Goal: Task Accomplishment & Management: Complete application form

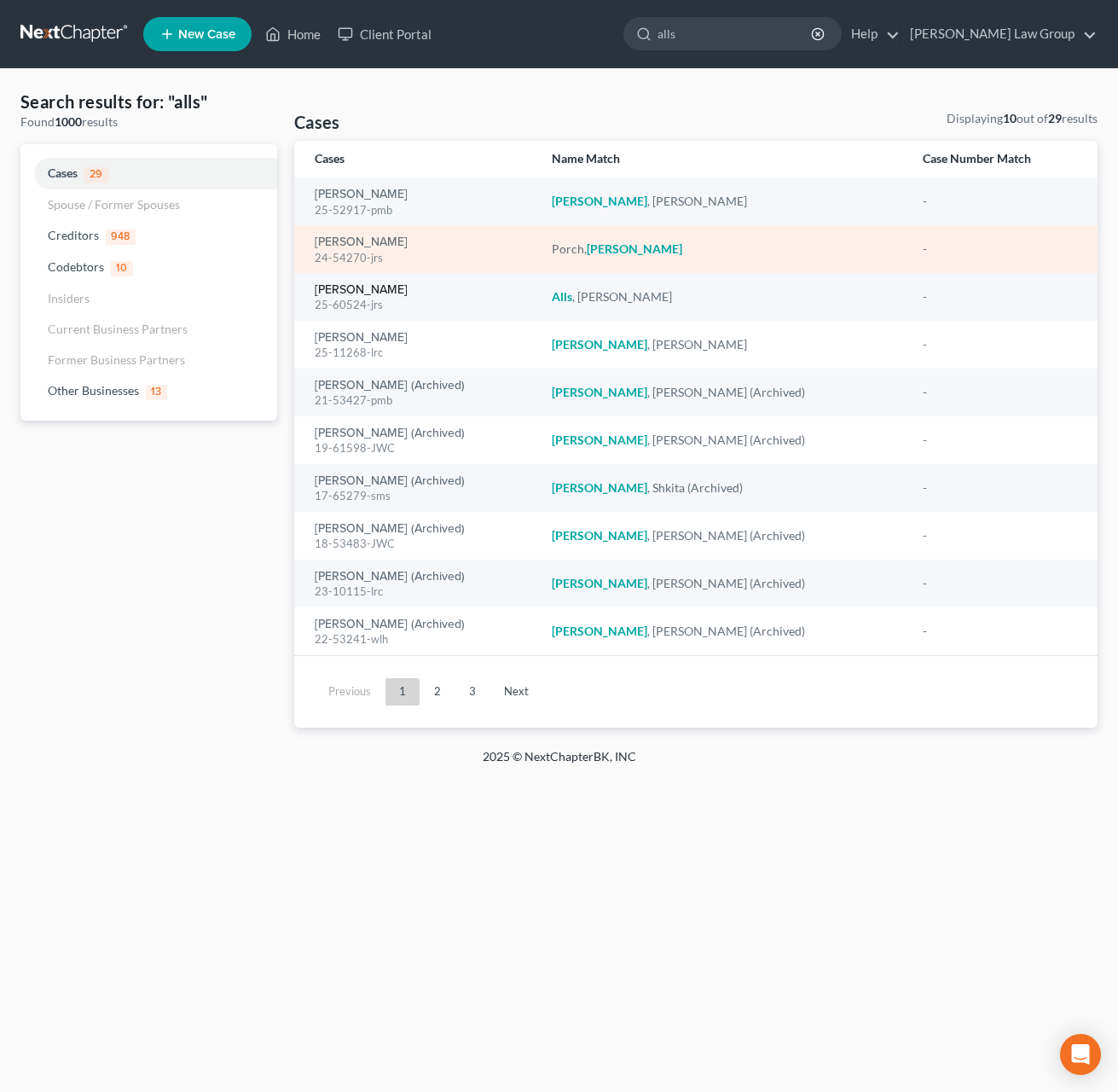
click at [365, 294] on link "Alls, Colette" at bounding box center [361, 290] width 93 height 12
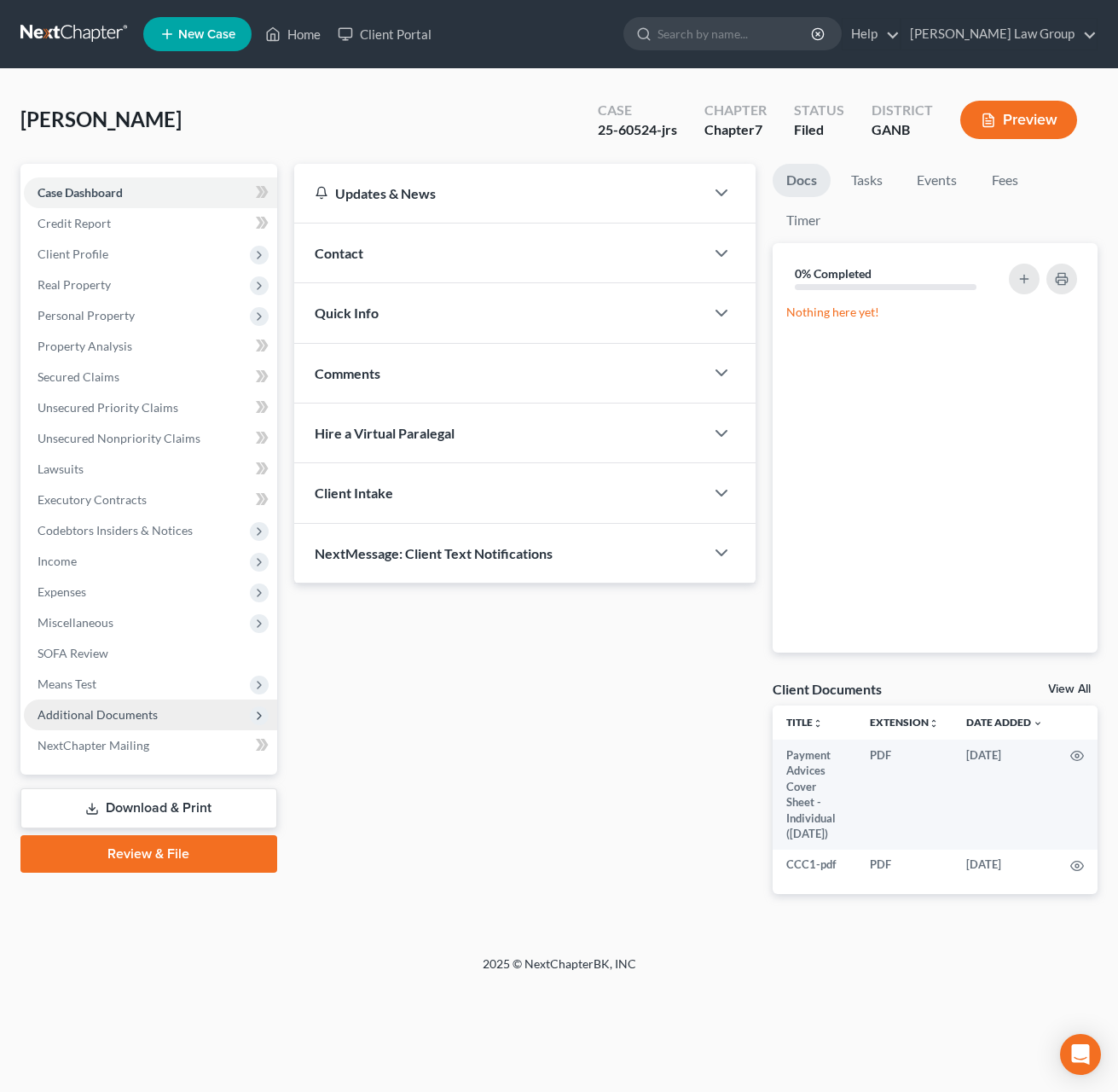
click at [143, 719] on span "Additional Documents" at bounding box center [97, 714] width 120 height 14
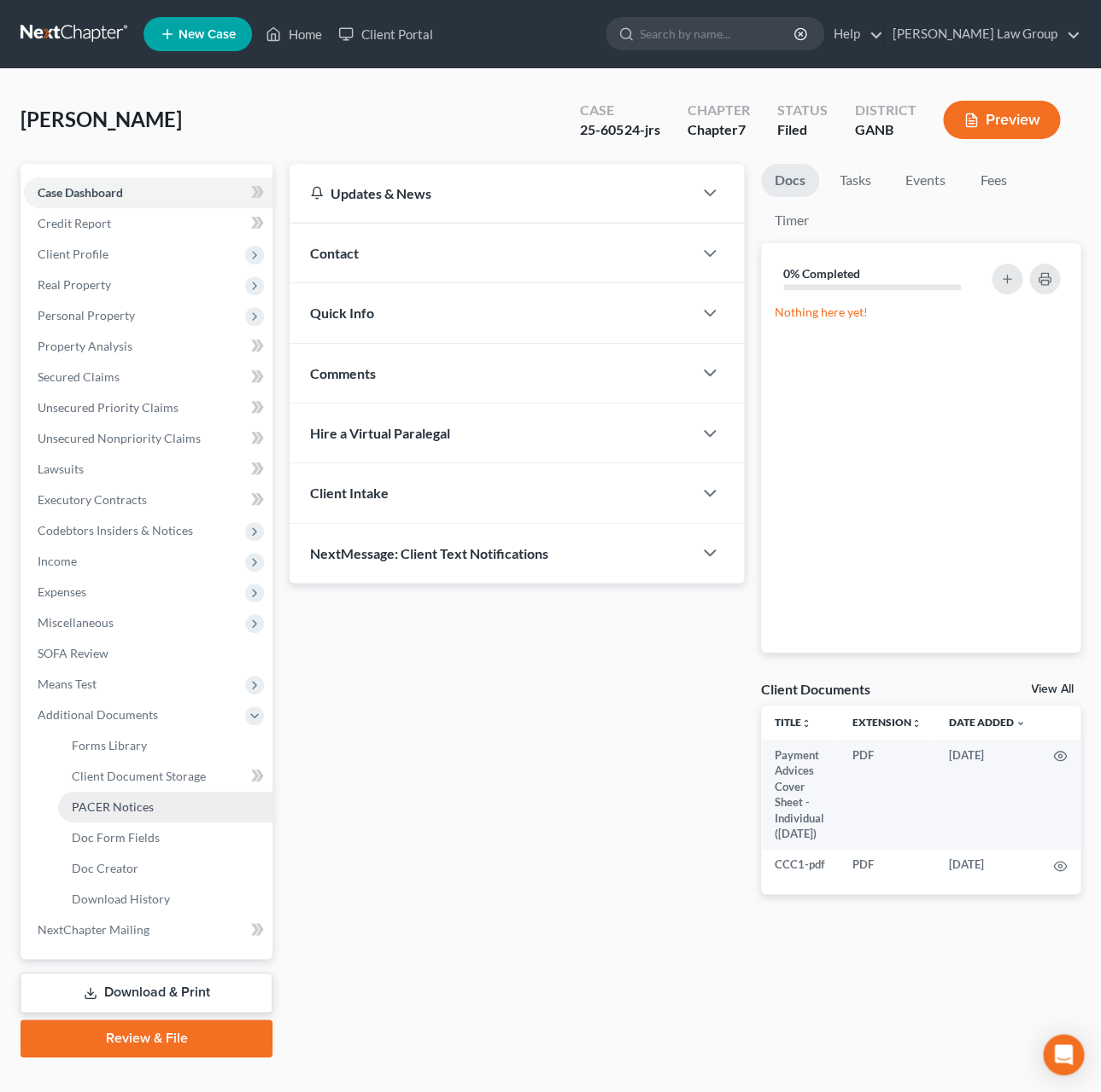
click at [153, 816] on link "PACER Notices" at bounding box center [165, 807] width 215 height 30
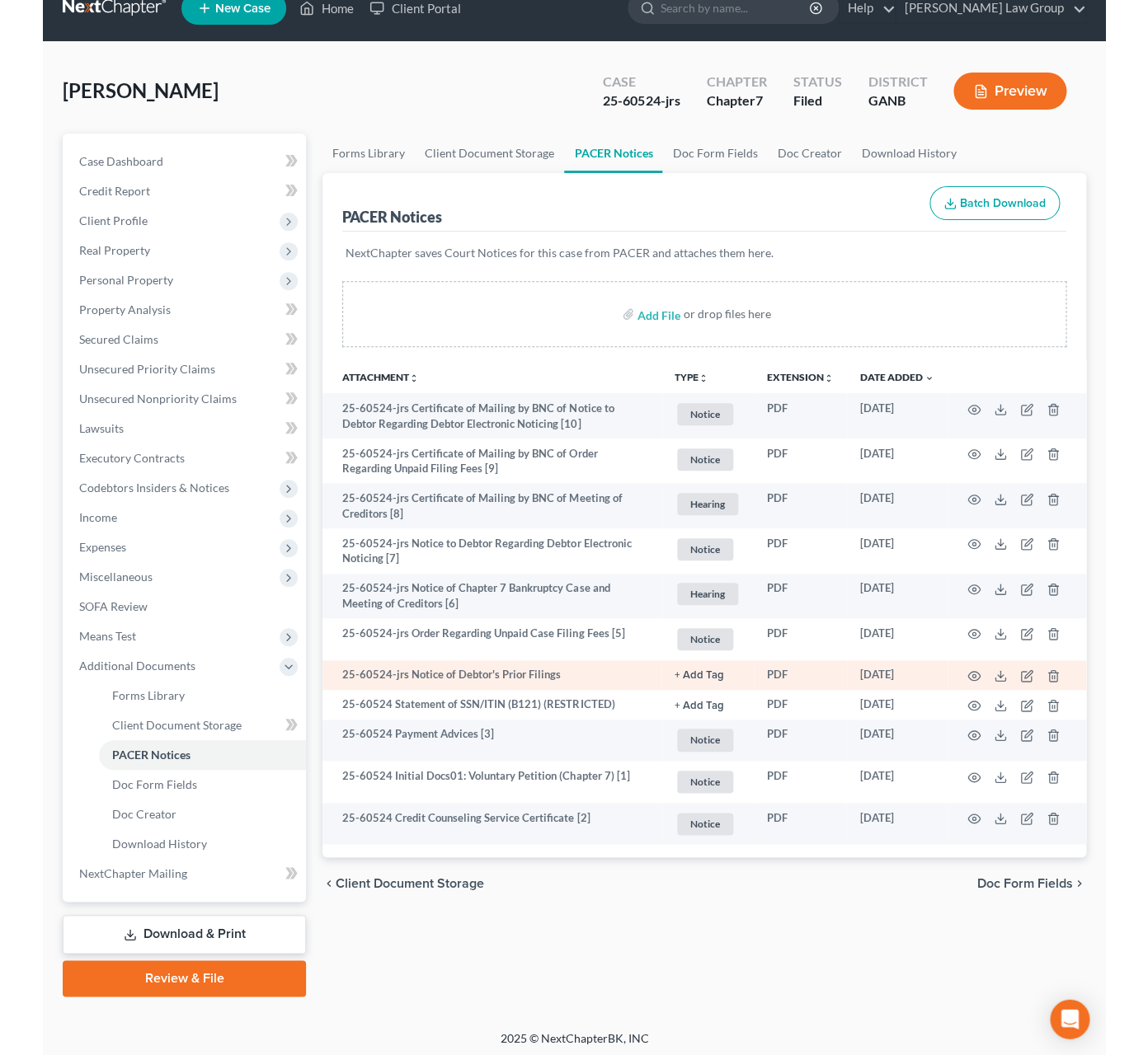
scroll to position [28, 0]
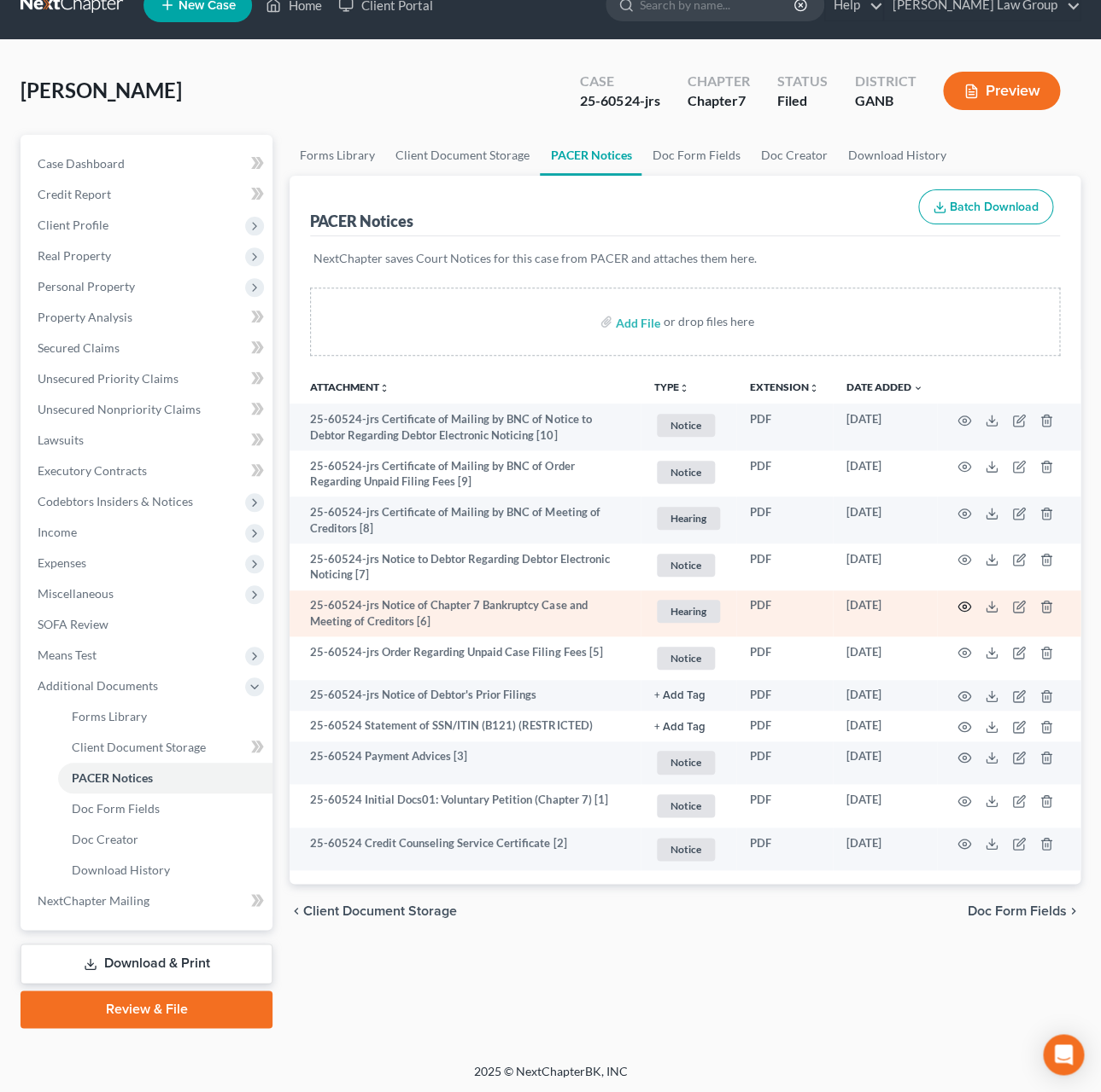
click at [965, 604] on icon "button" at bounding box center [964, 607] width 13 height 13
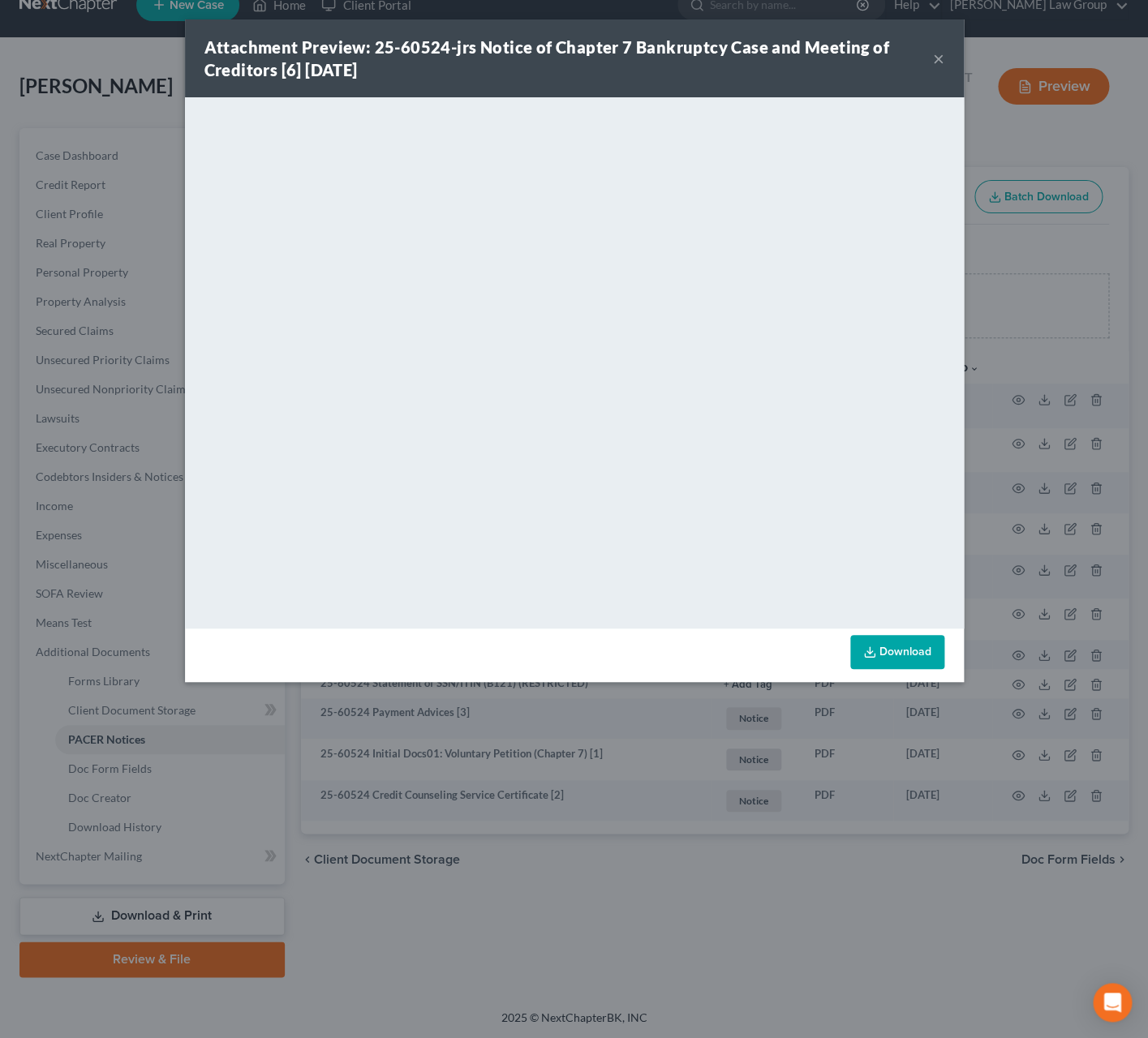
click at [945, 56] on div "Attachment Preview: 25-60524-jrs Notice of Chapter 7 Bankruptcy Case and Meetin…" at bounding box center [574, 58] width 779 height 78
click at [939, 61] on button "×" at bounding box center [939, 58] width 12 height 20
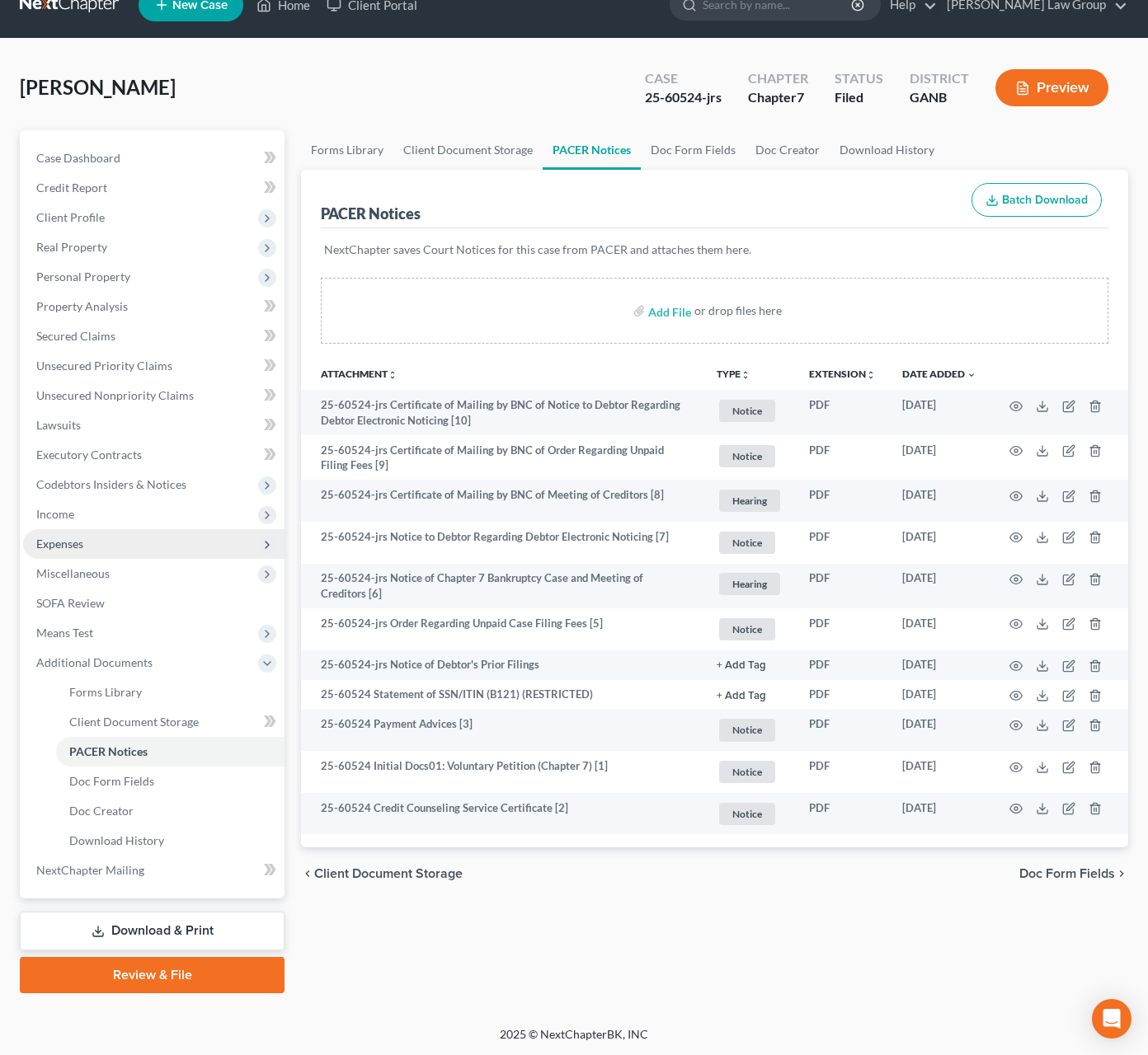
click at [128, 530] on span "Expenses" at bounding box center [153, 544] width 261 height 29
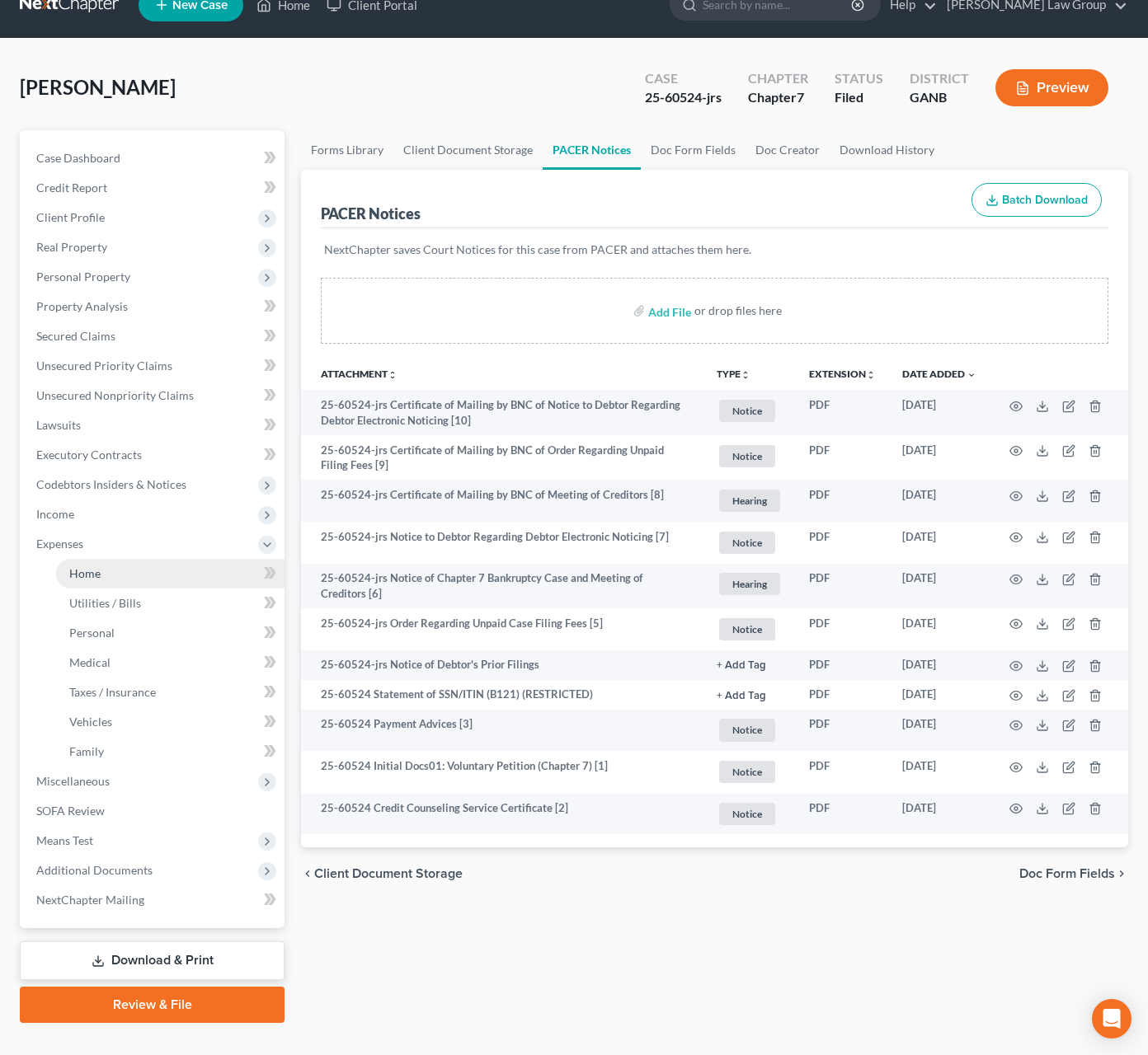
click at [118, 574] on link "Home" at bounding box center [170, 574] width 228 height 29
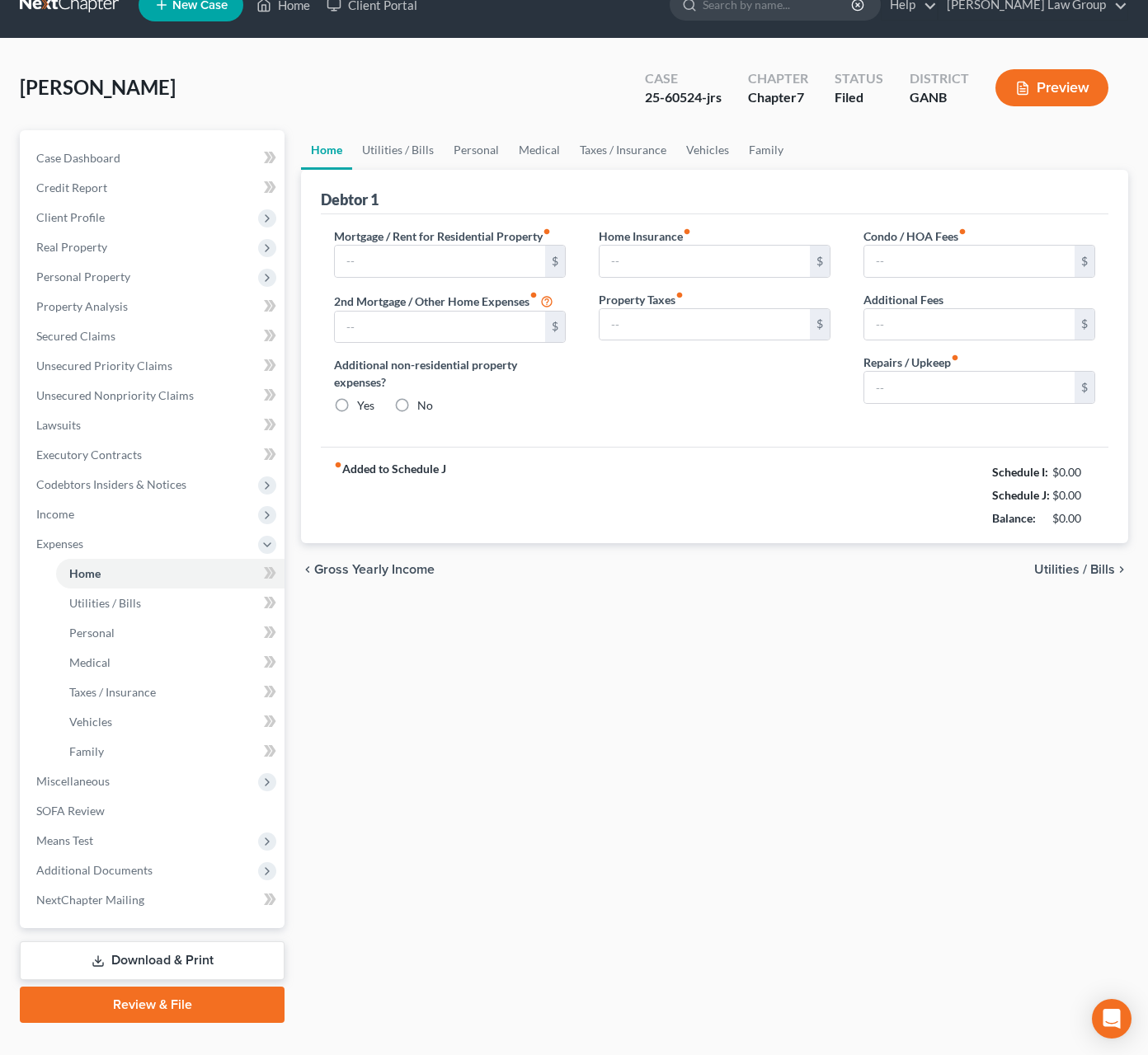
type input "2,991.00"
type input "0.00"
radio input "true"
type input "0.00"
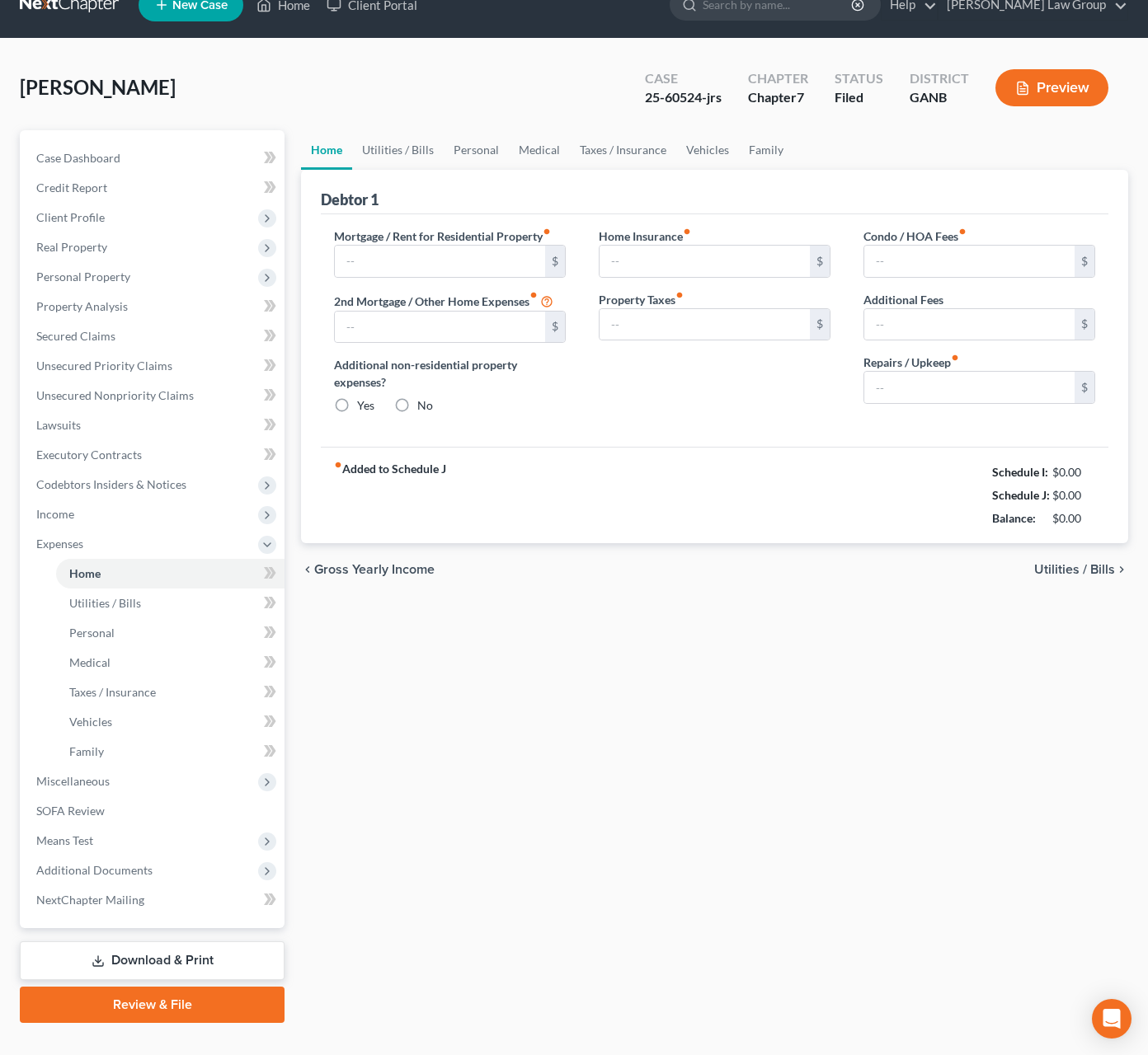
type input "42.00"
type input "0.00"
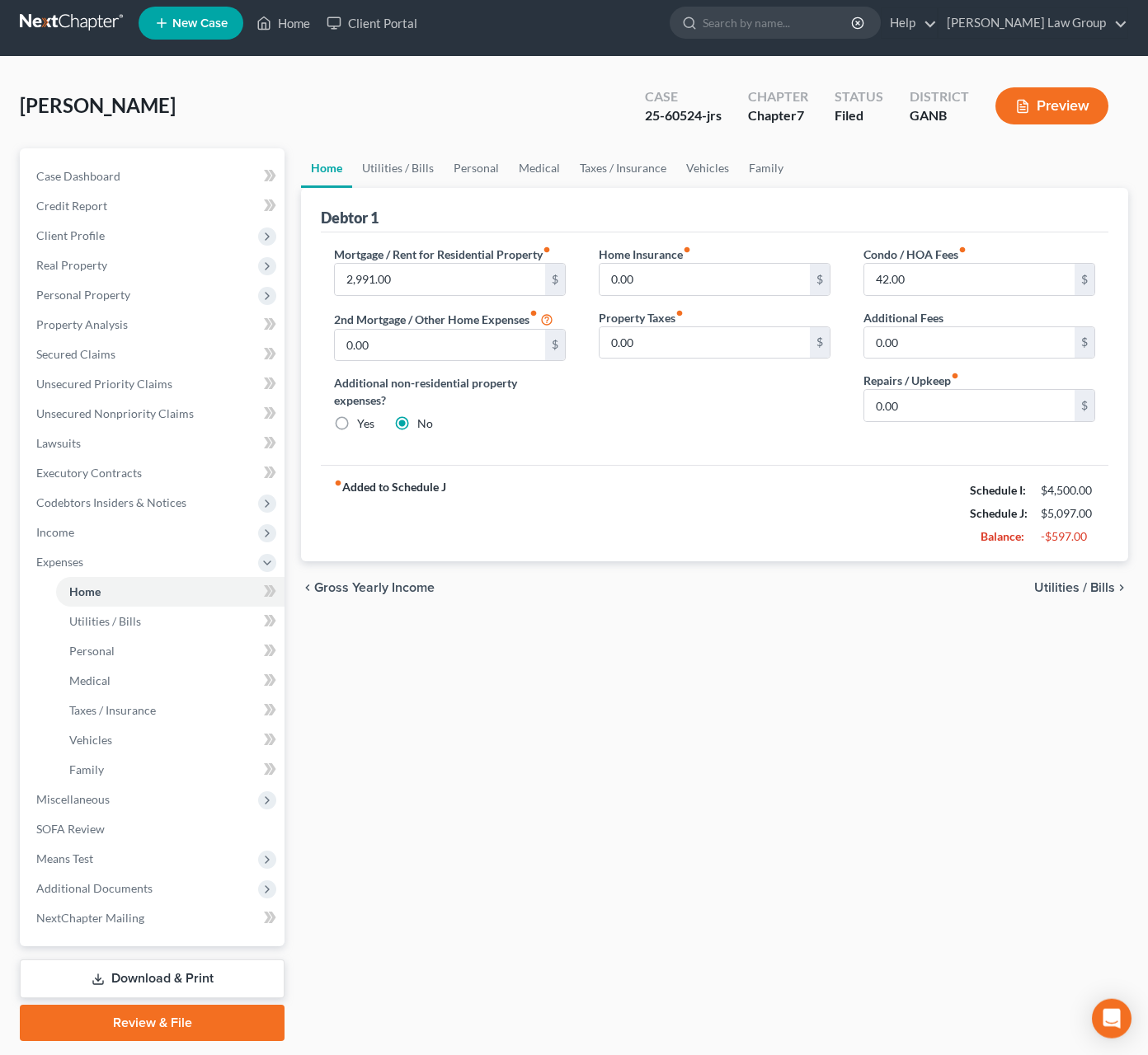
scroll to position [13, 0]
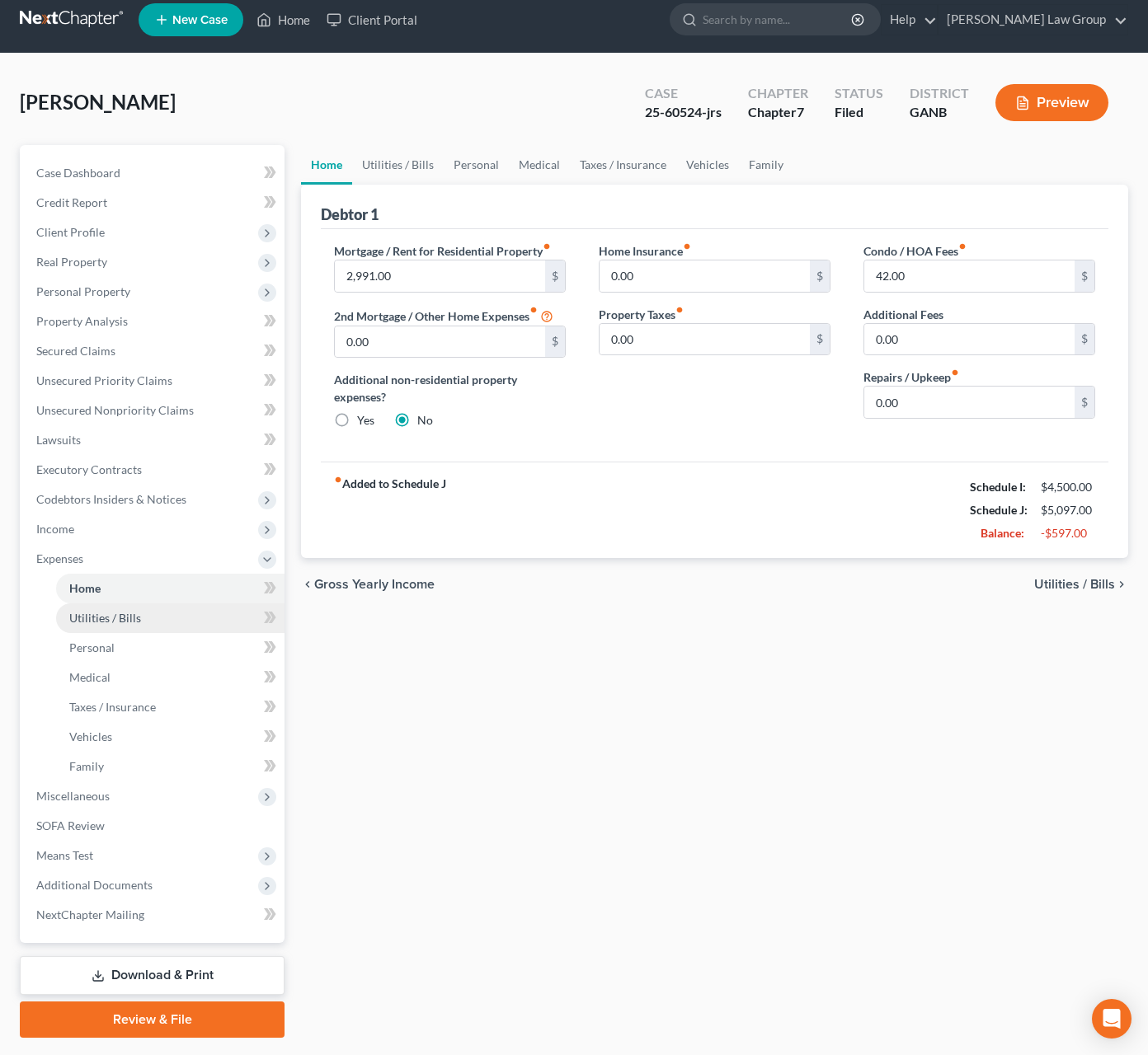
click at [148, 614] on link "Utilities / Bills" at bounding box center [170, 618] width 228 height 29
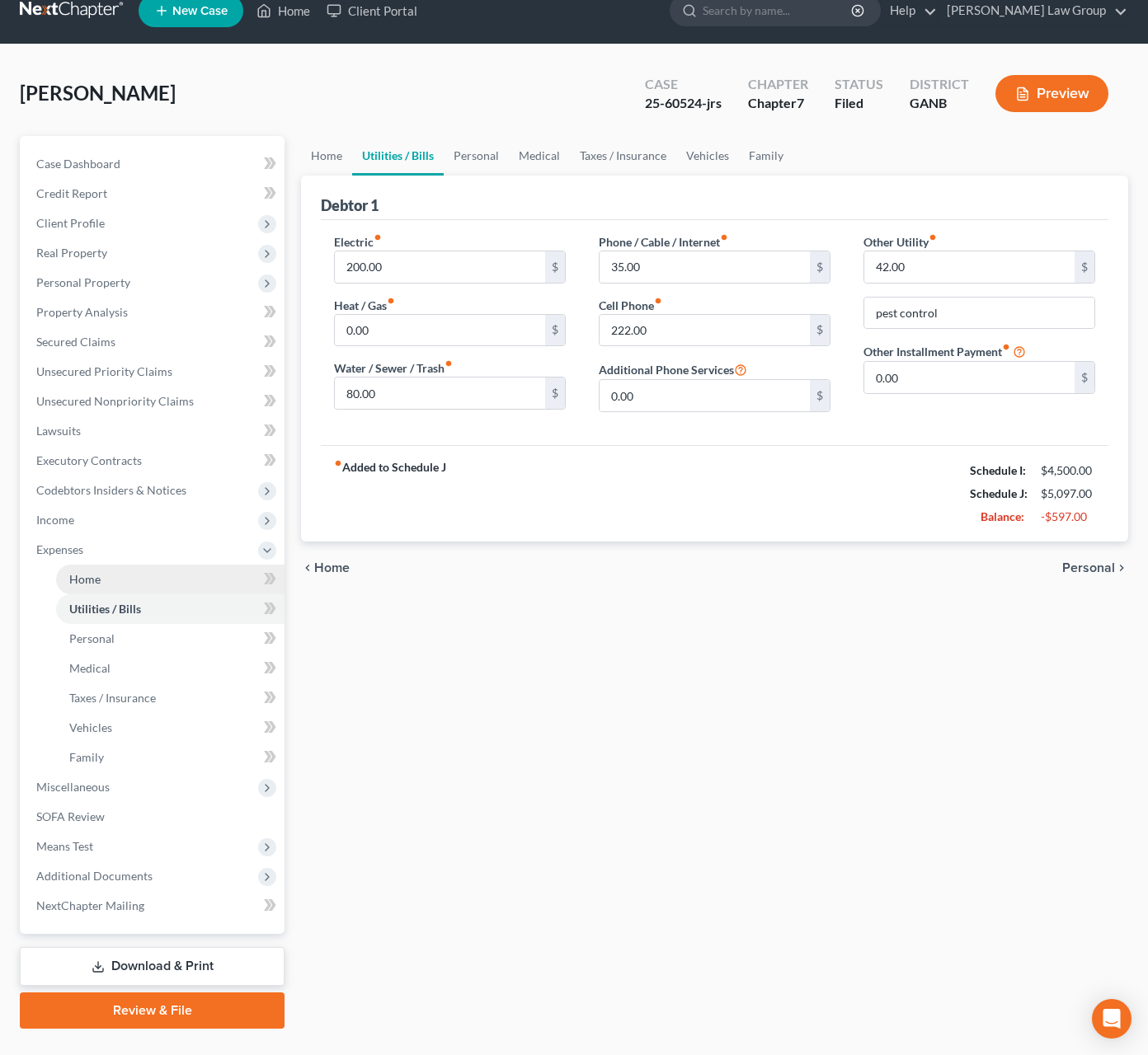
scroll to position [40, 0]
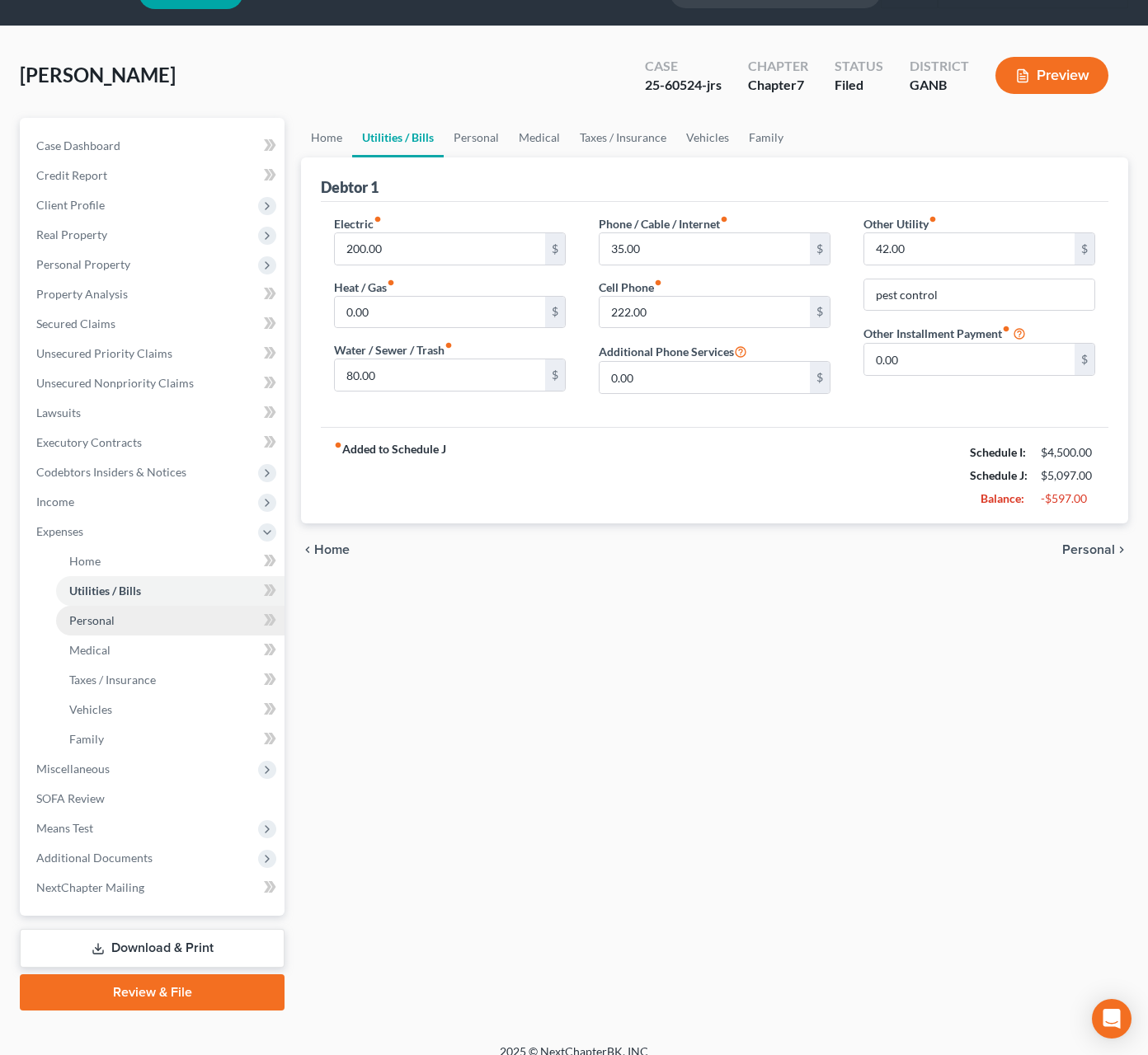
click at [155, 621] on link "Personal" at bounding box center [170, 620] width 228 height 29
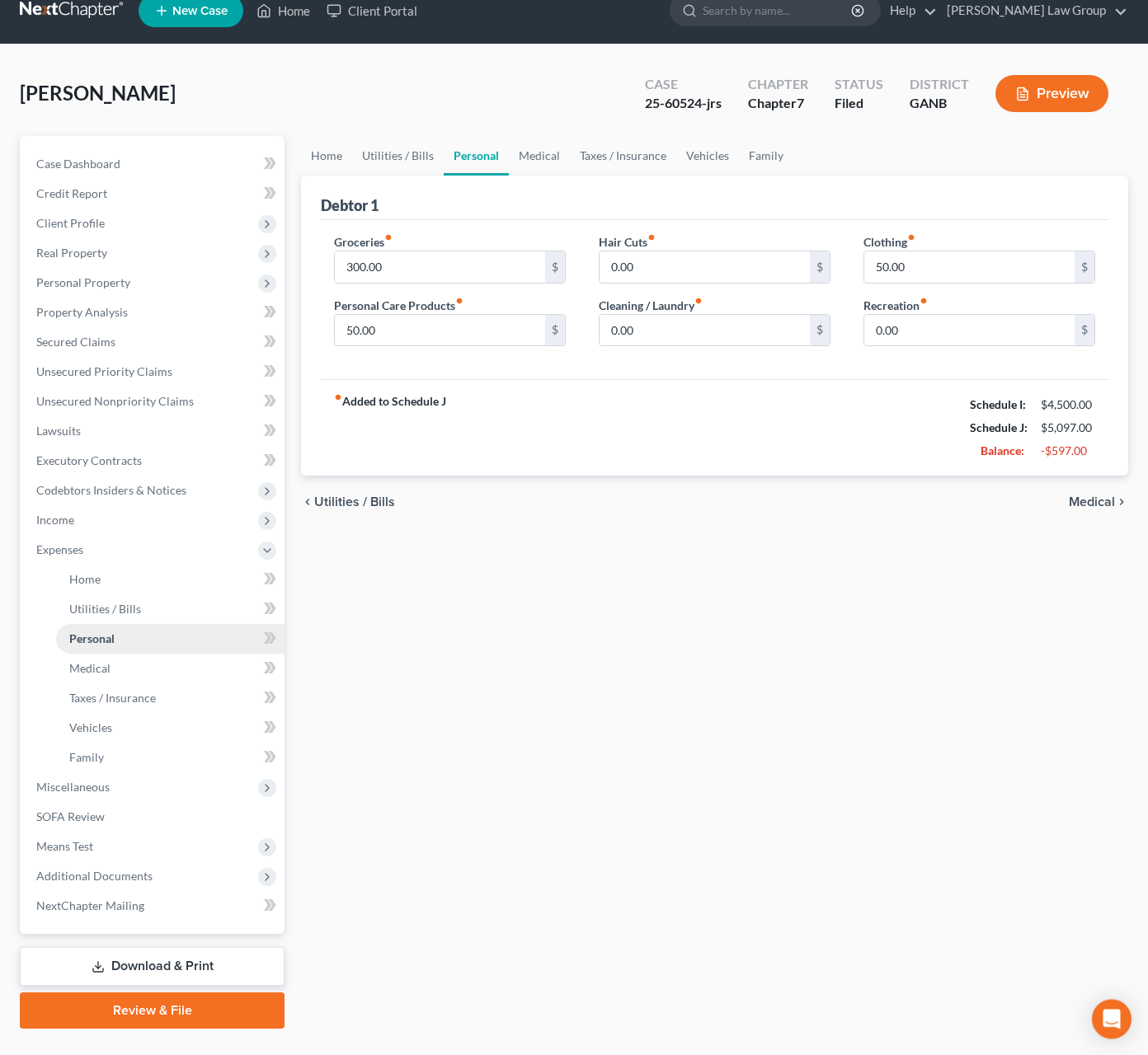
scroll to position [58, 0]
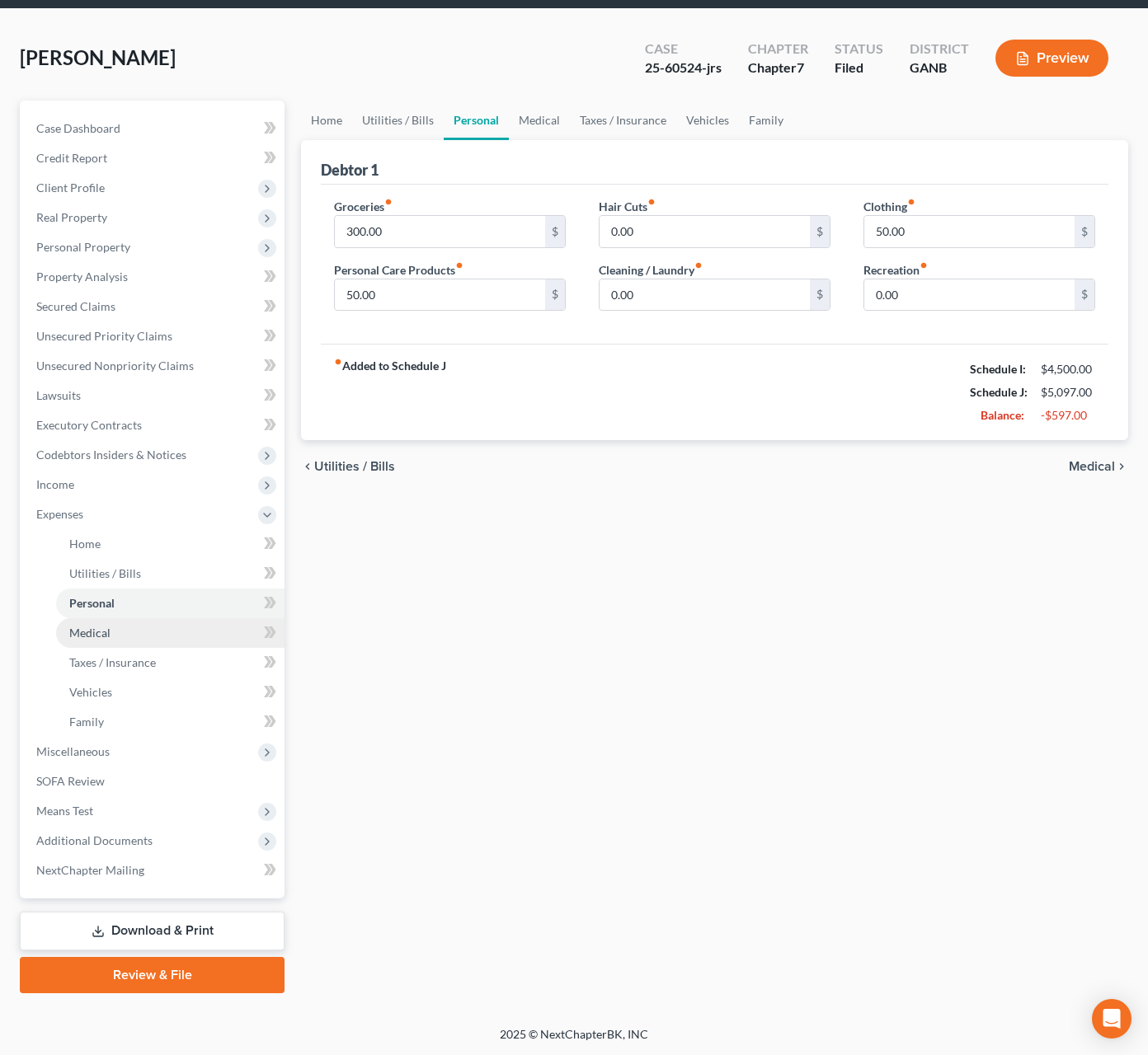
click at [160, 628] on link "Medical" at bounding box center [170, 633] width 228 height 29
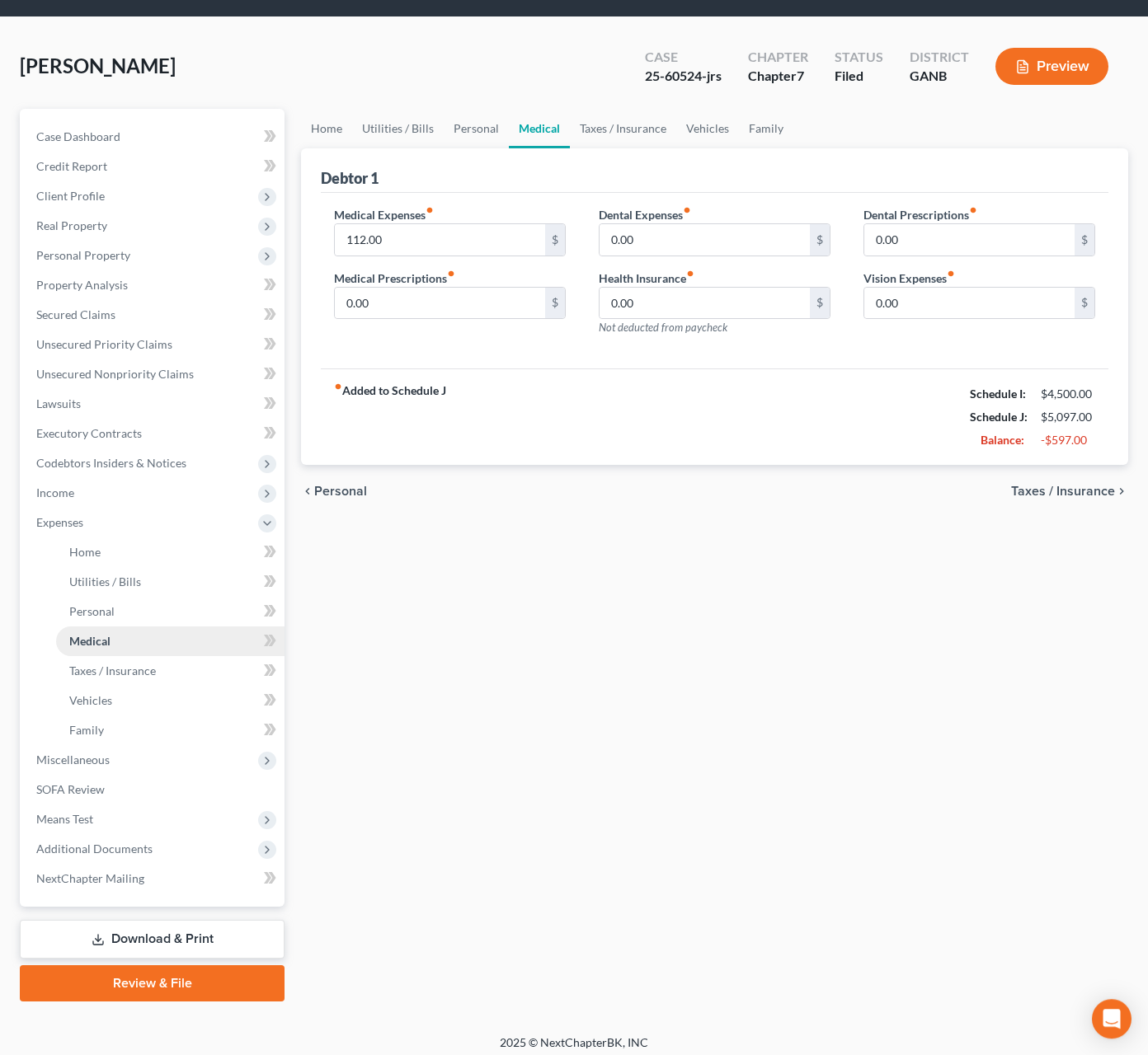
scroll to position [58, 0]
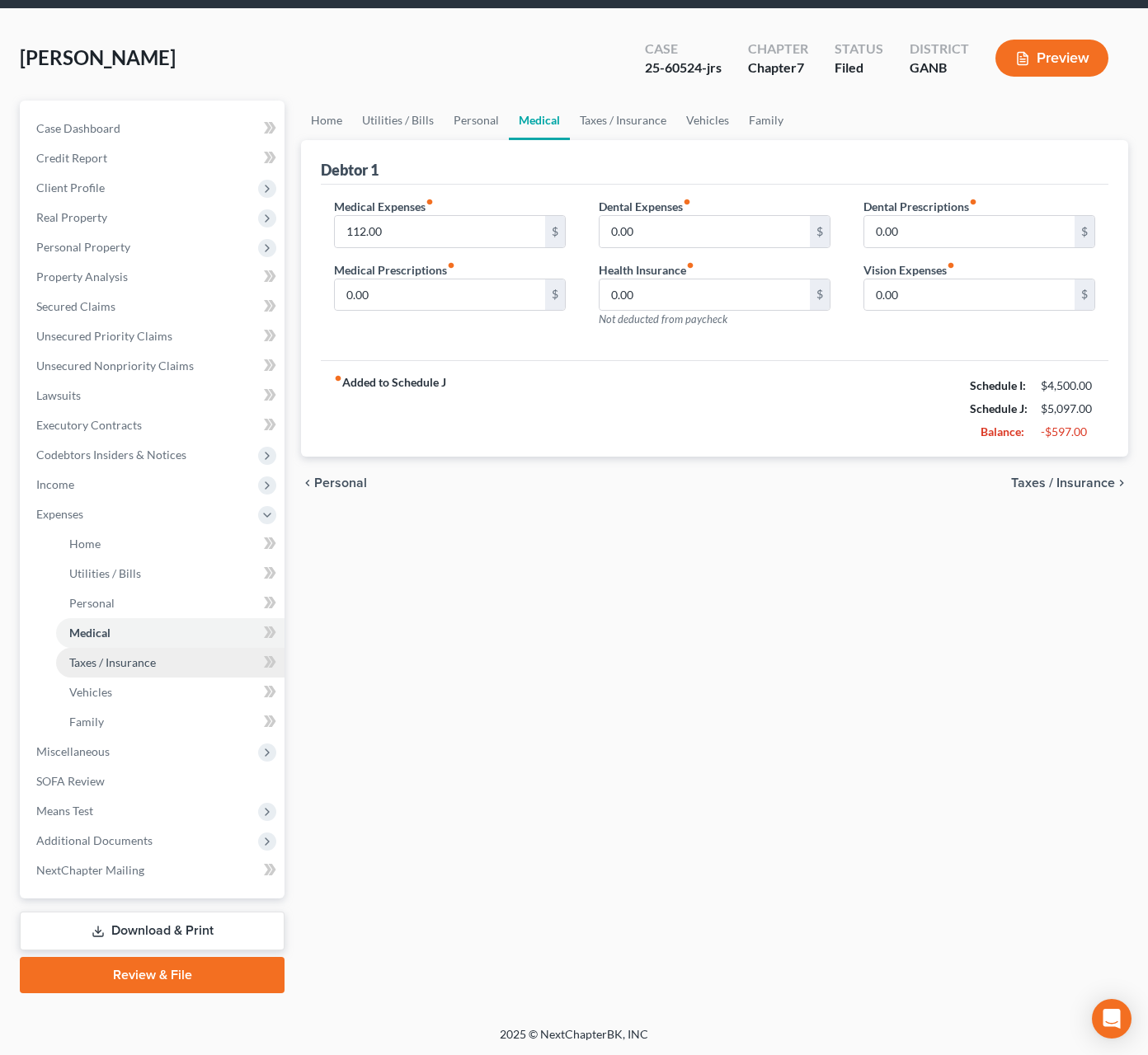
click at [153, 663] on span "Taxes / Insurance" at bounding box center [112, 662] width 87 height 14
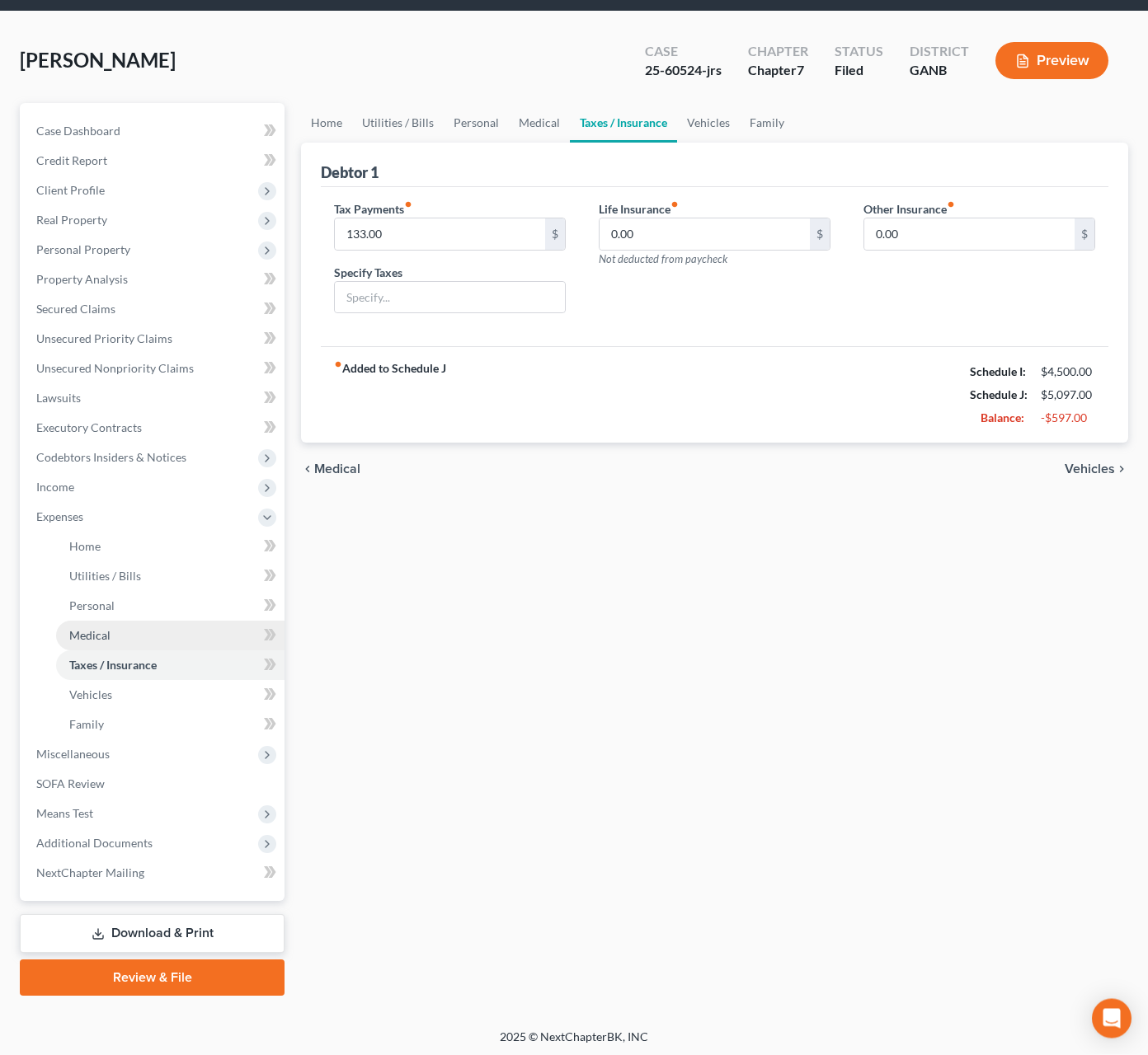
scroll to position [58, 0]
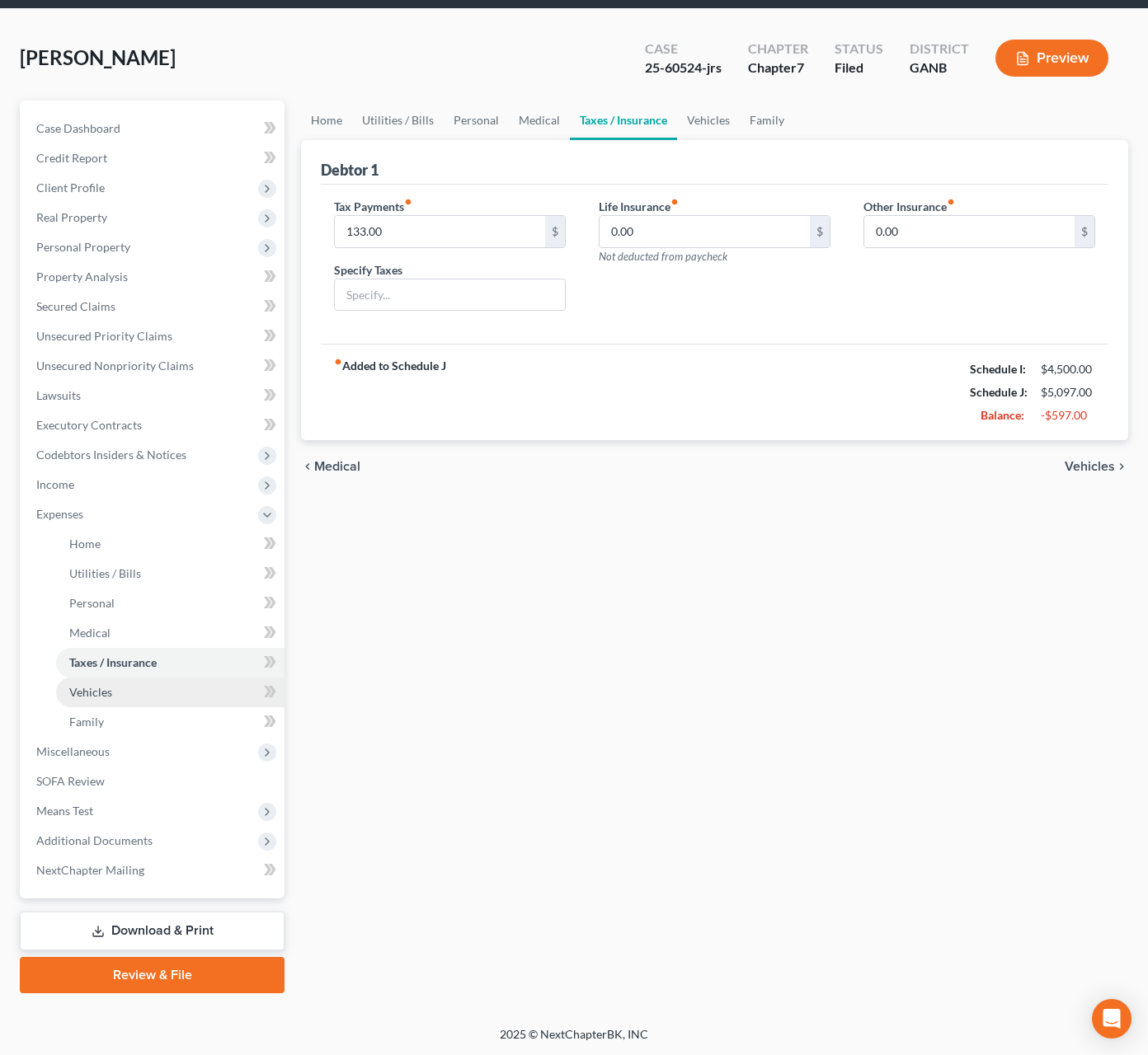
click at [157, 697] on link "Vehicles" at bounding box center [170, 692] width 228 height 29
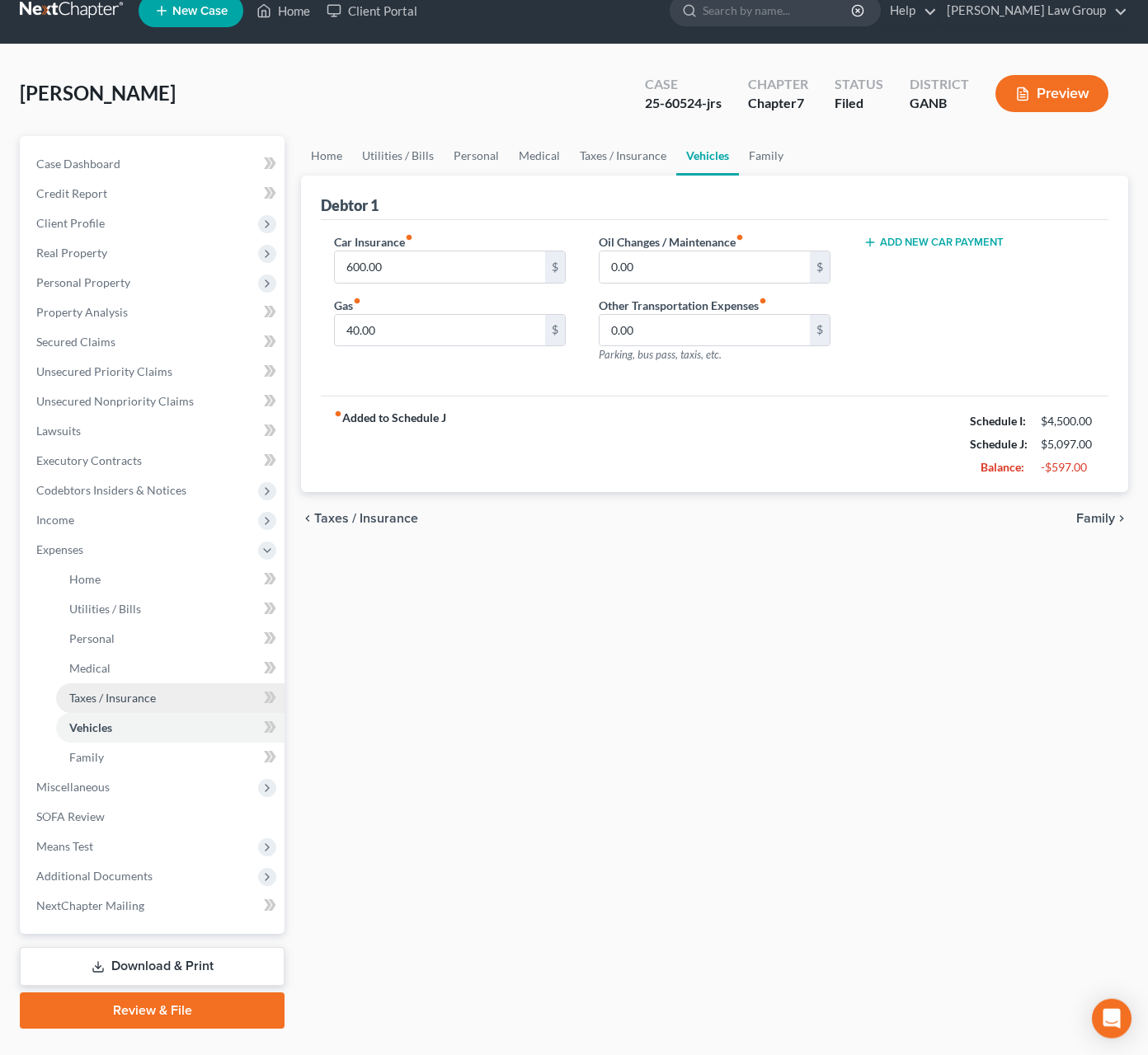
scroll to position [27, 0]
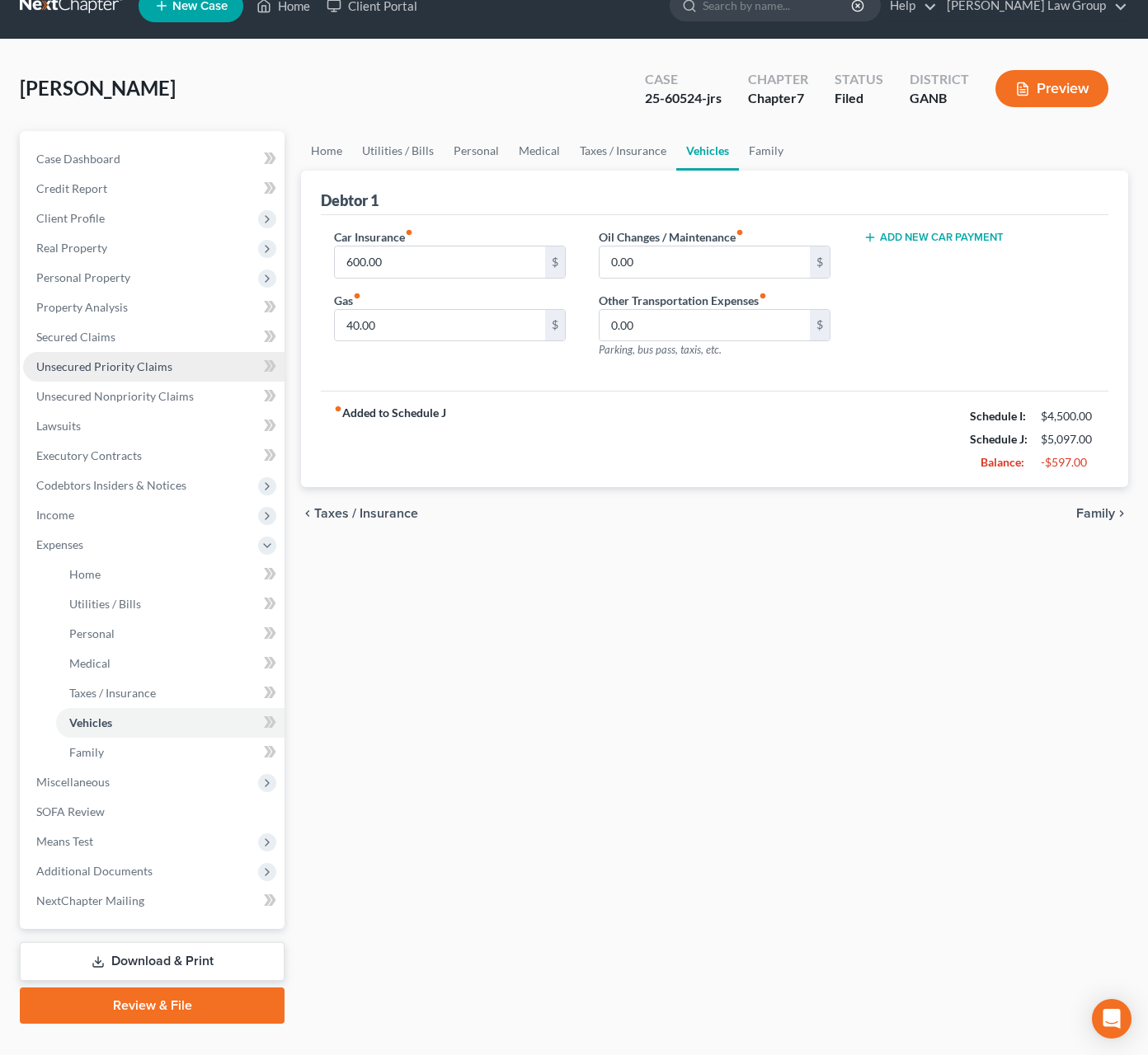
click at [99, 365] on span "Unsecured Priority Claims" at bounding box center [104, 366] width 136 height 14
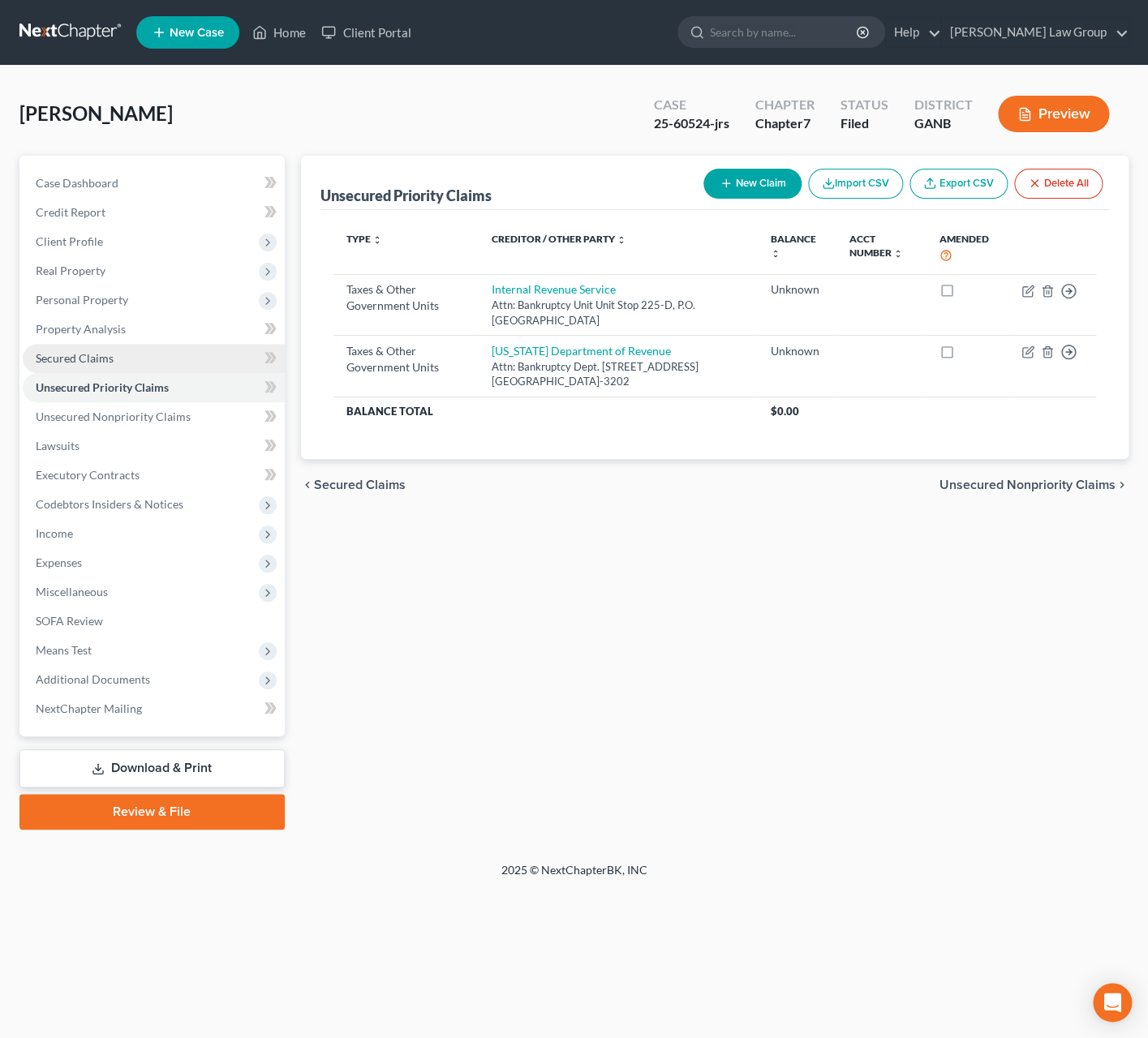
click at [123, 354] on link "Secured Claims" at bounding box center [154, 359] width 263 height 29
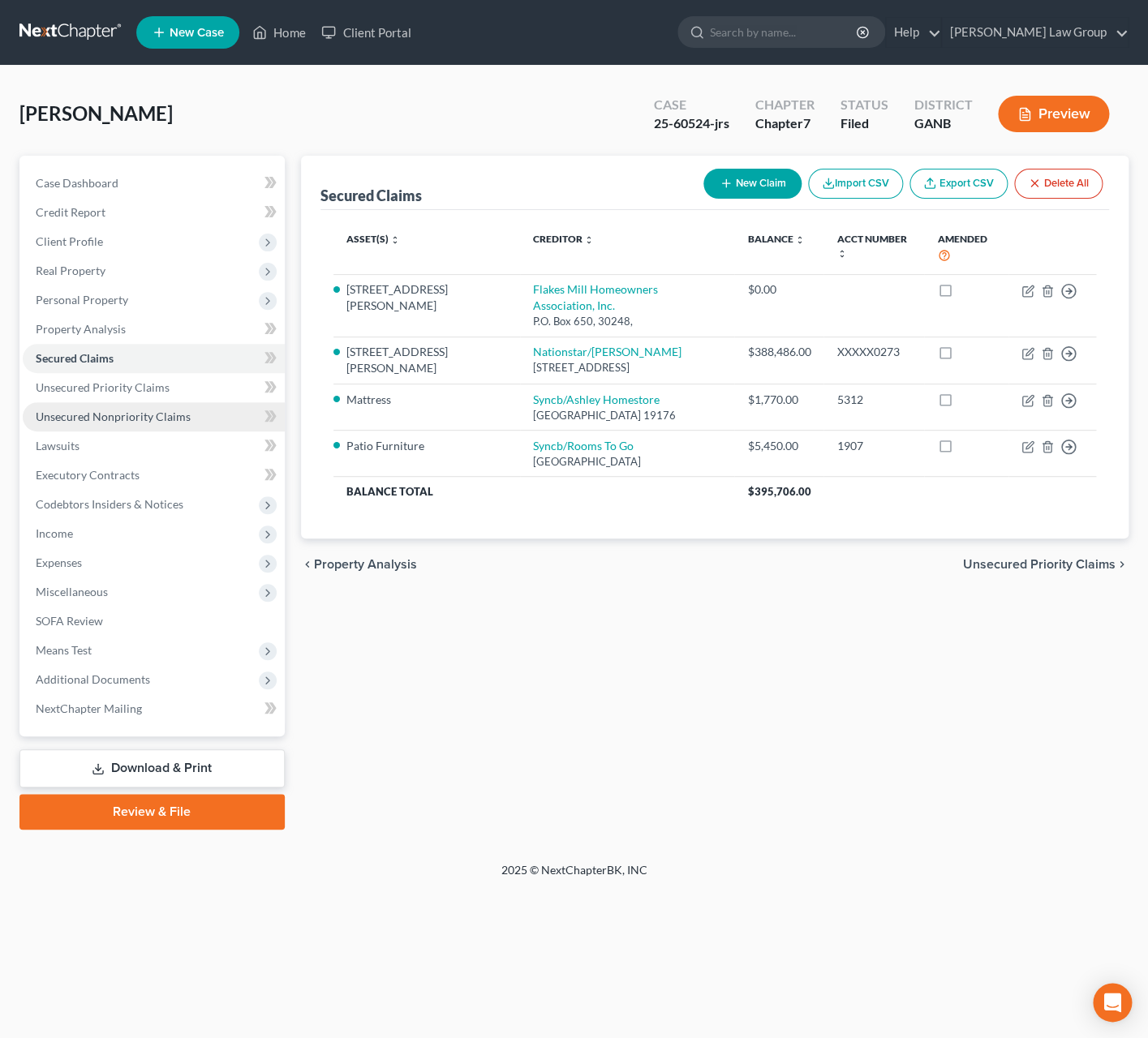
click at [172, 423] on link "Unsecured Nonpriority Claims" at bounding box center [154, 417] width 263 height 29
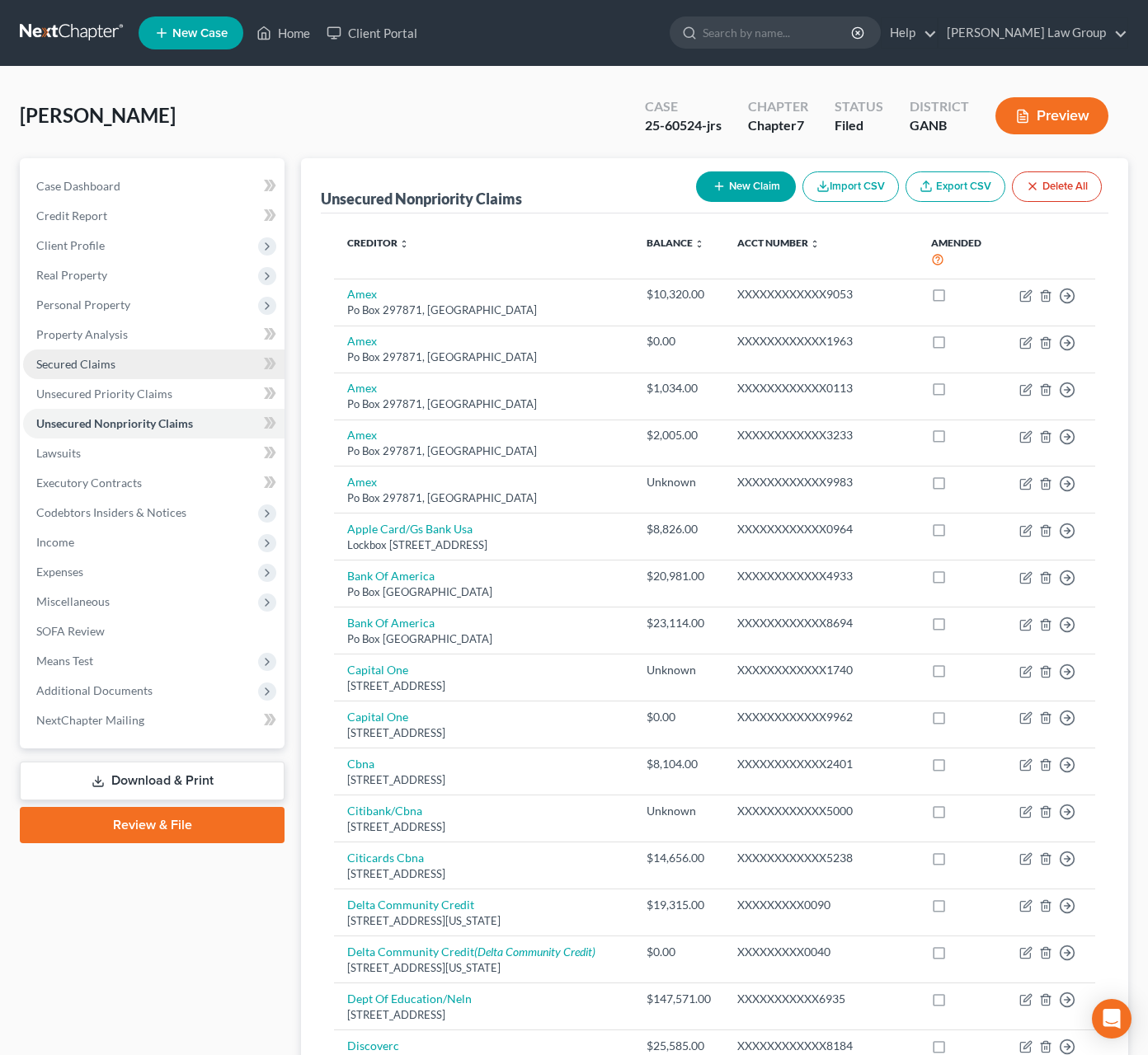
click at [68, 376] on link "Secured Claims" at bounding box center [153, 364] width 261 height 29
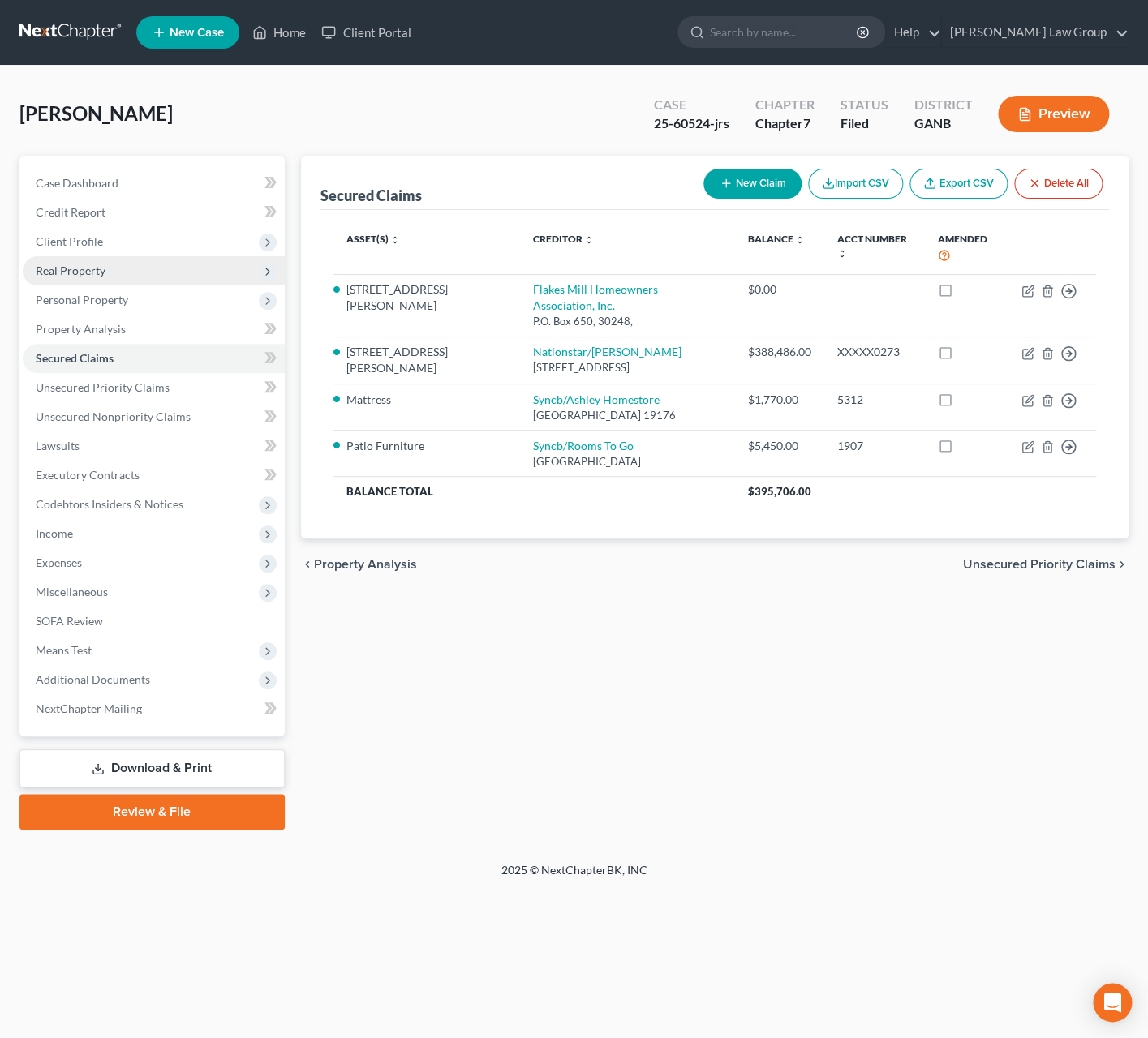
click at [87, 278] on span "Real Property" at bounding box center [154, 271] width 263 height 29
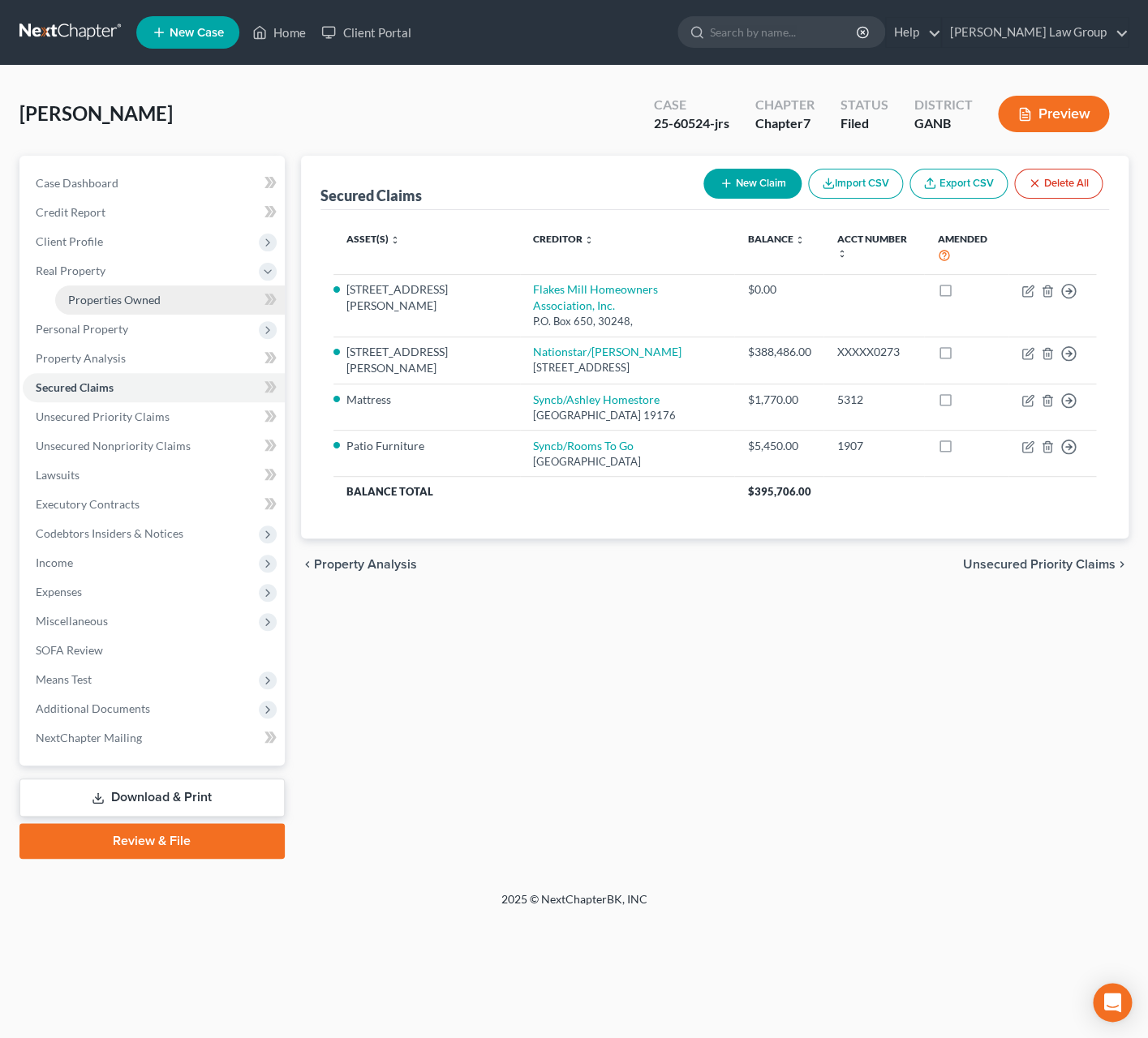
click at [116, 306] on link "Properties Owned" at bounding box center [169, 300] width 229 height 29
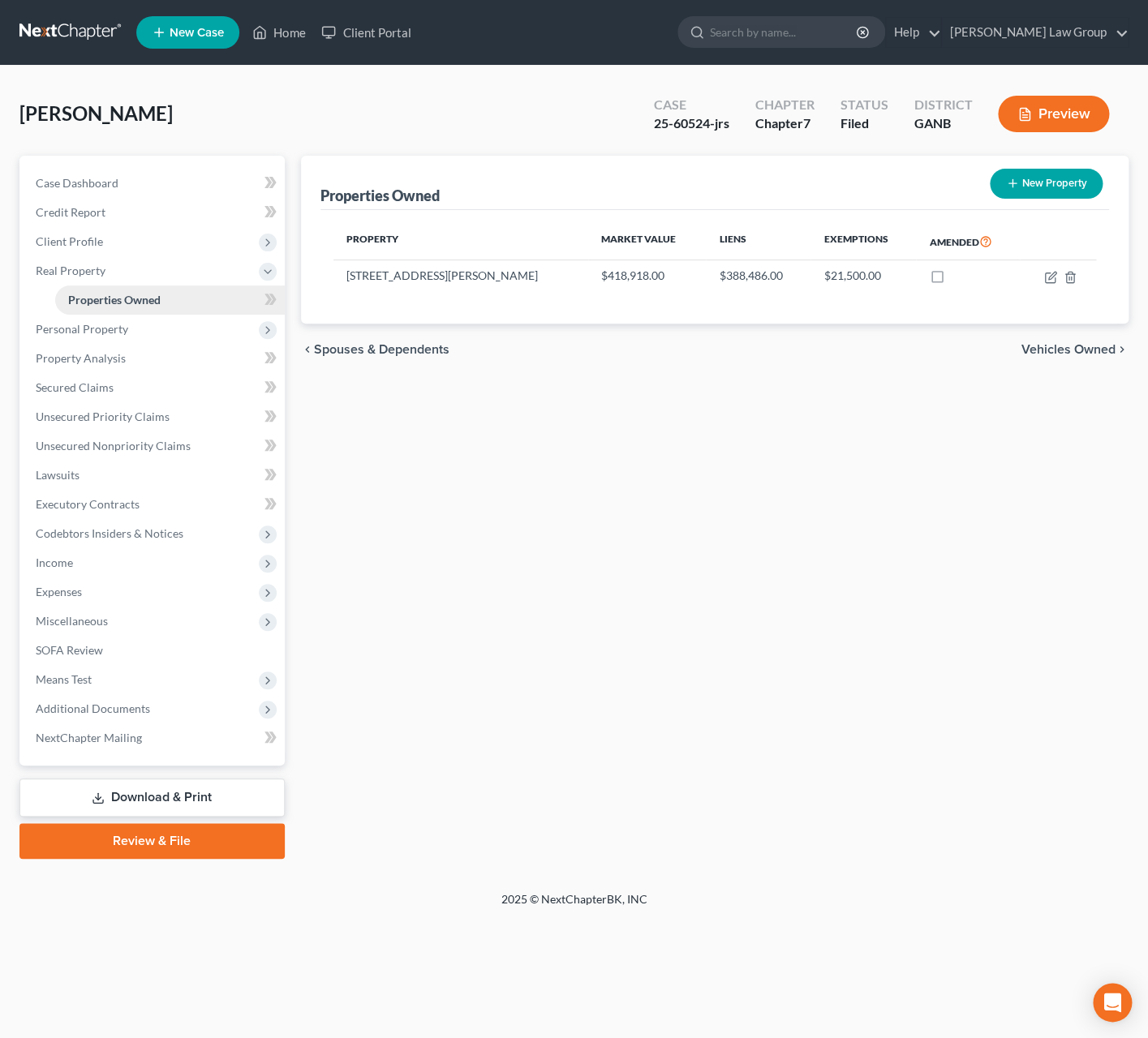
click at [175, 305] on link "Properties Owned" at bounding box center [169, 300] width 229 height 29
click at [150, 381] on link "Secured Claims" at bounding box center [154, 387] width 263 height 29
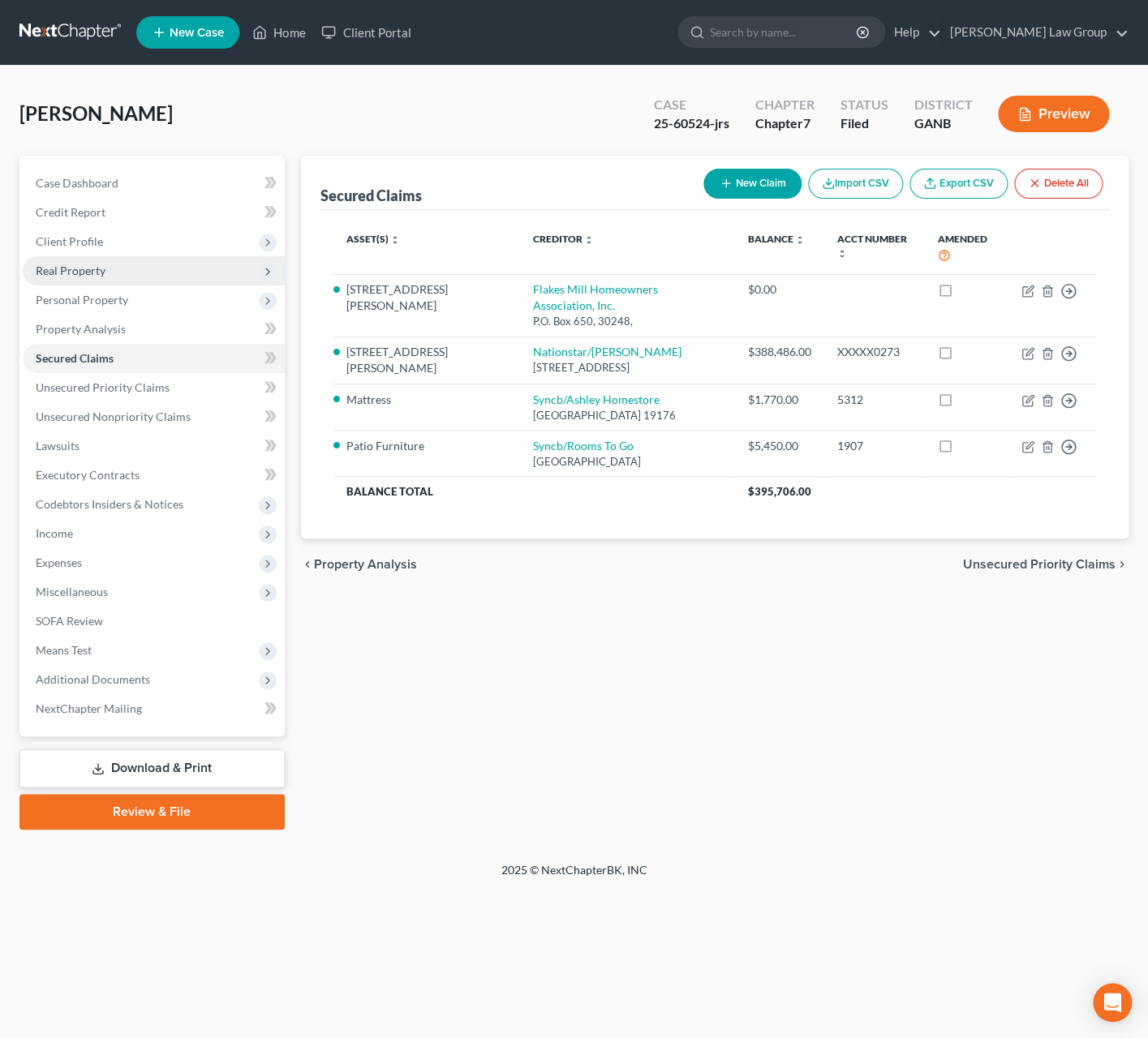
click at [107, 277] on span "Real Property" at bounding box center [154, 271] width 263 height 29
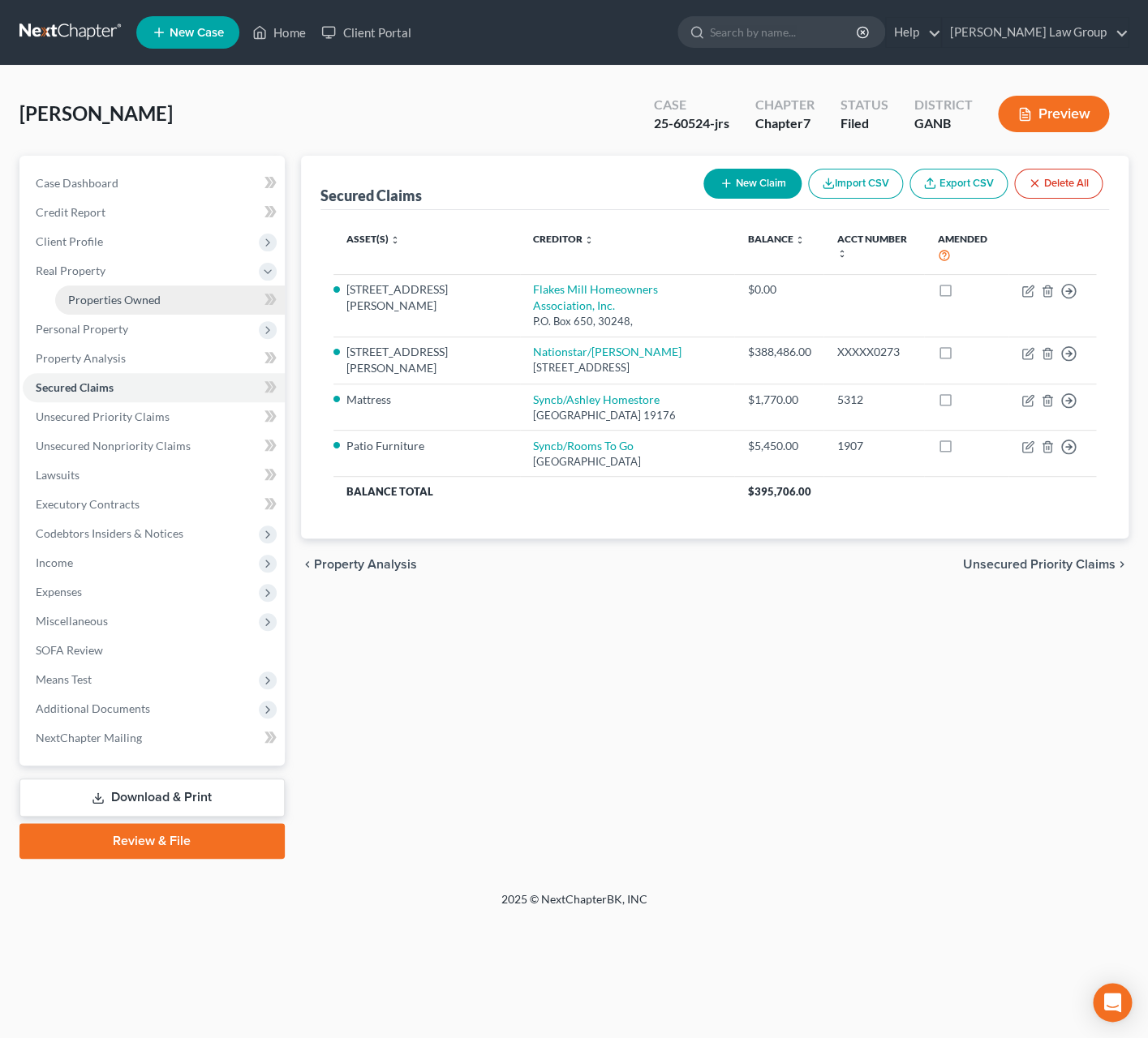
click at [129, 312] on link "Properties Owned" at bounding box center [169, 300] width 229 height 29
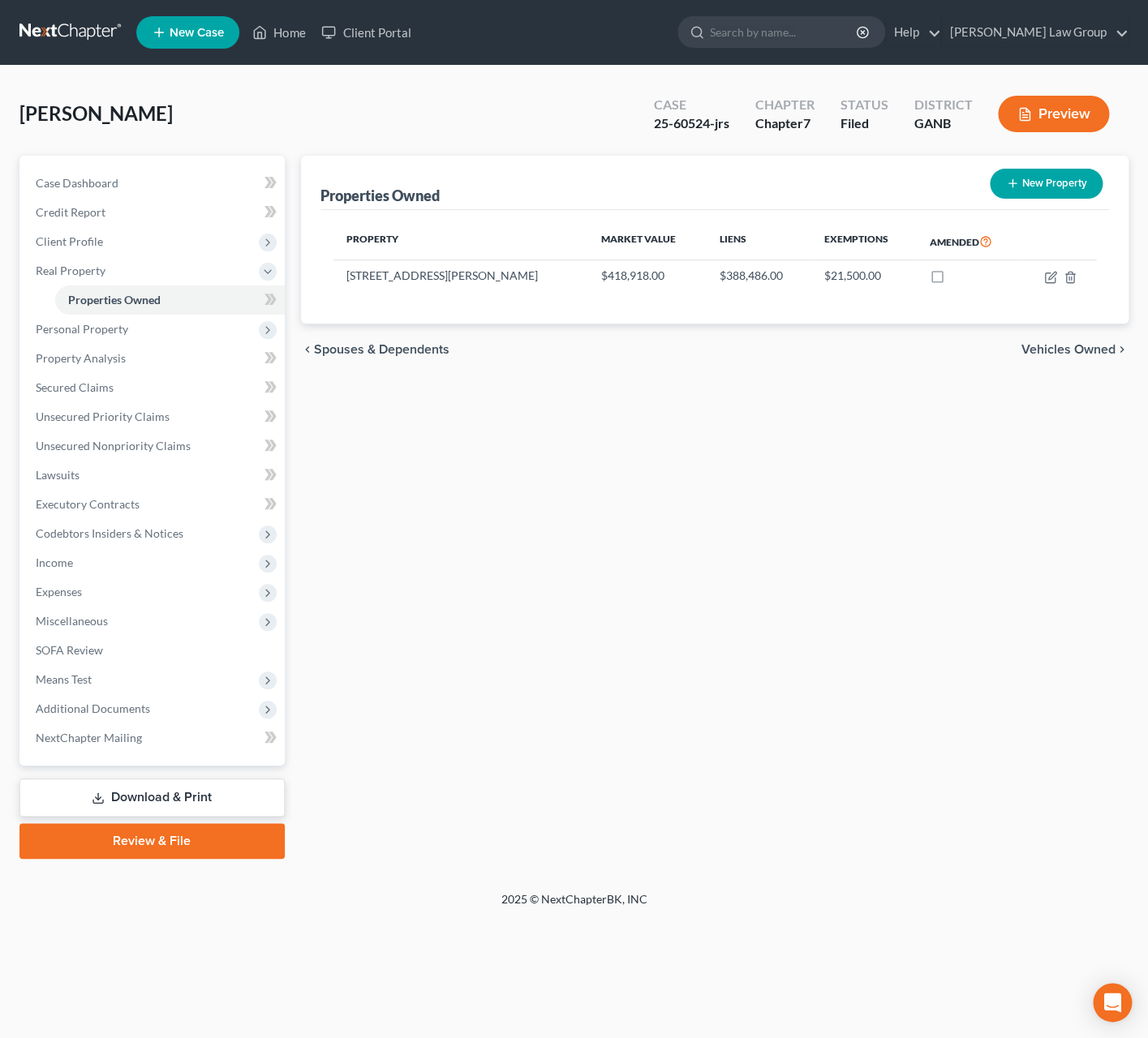
click at [642, 309] on div "Property Market Value Liens Exemptions Amended 129 Jodi Place $418,918.00 $388,…" at bounding box center [715, 267] width 788 height 113
click at [506, 99] on div "Alls, Colette Upgraded Case 25-60524-jrs Chapter Chapter 7 Status Filed Distric…" at bounding box center [574, 120] width 1109 height 71
click at [110, 384] on span "Secured Claims" at bounding box center [75, 386] width 78 height 13
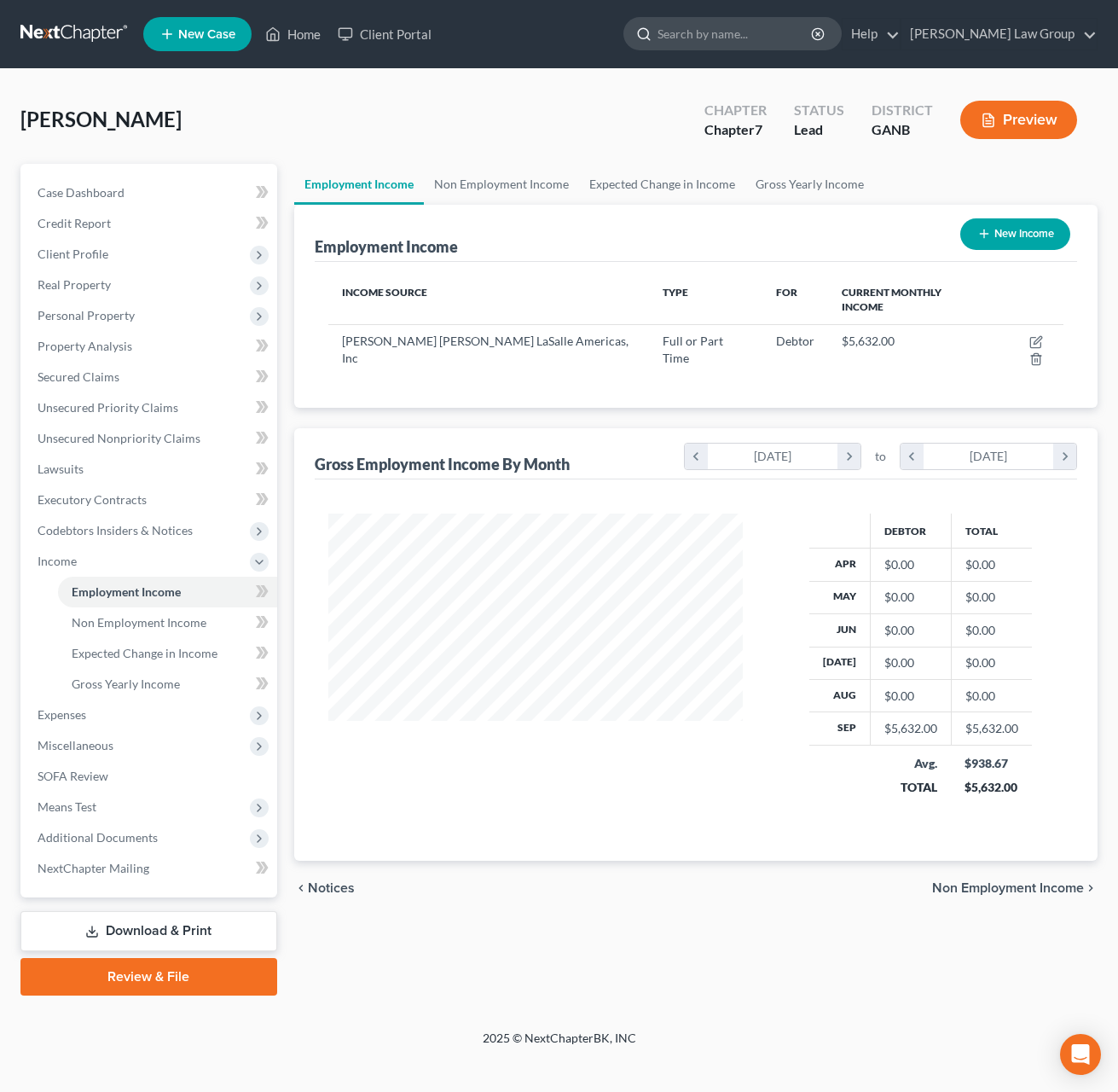
scroll to position [308, 449]
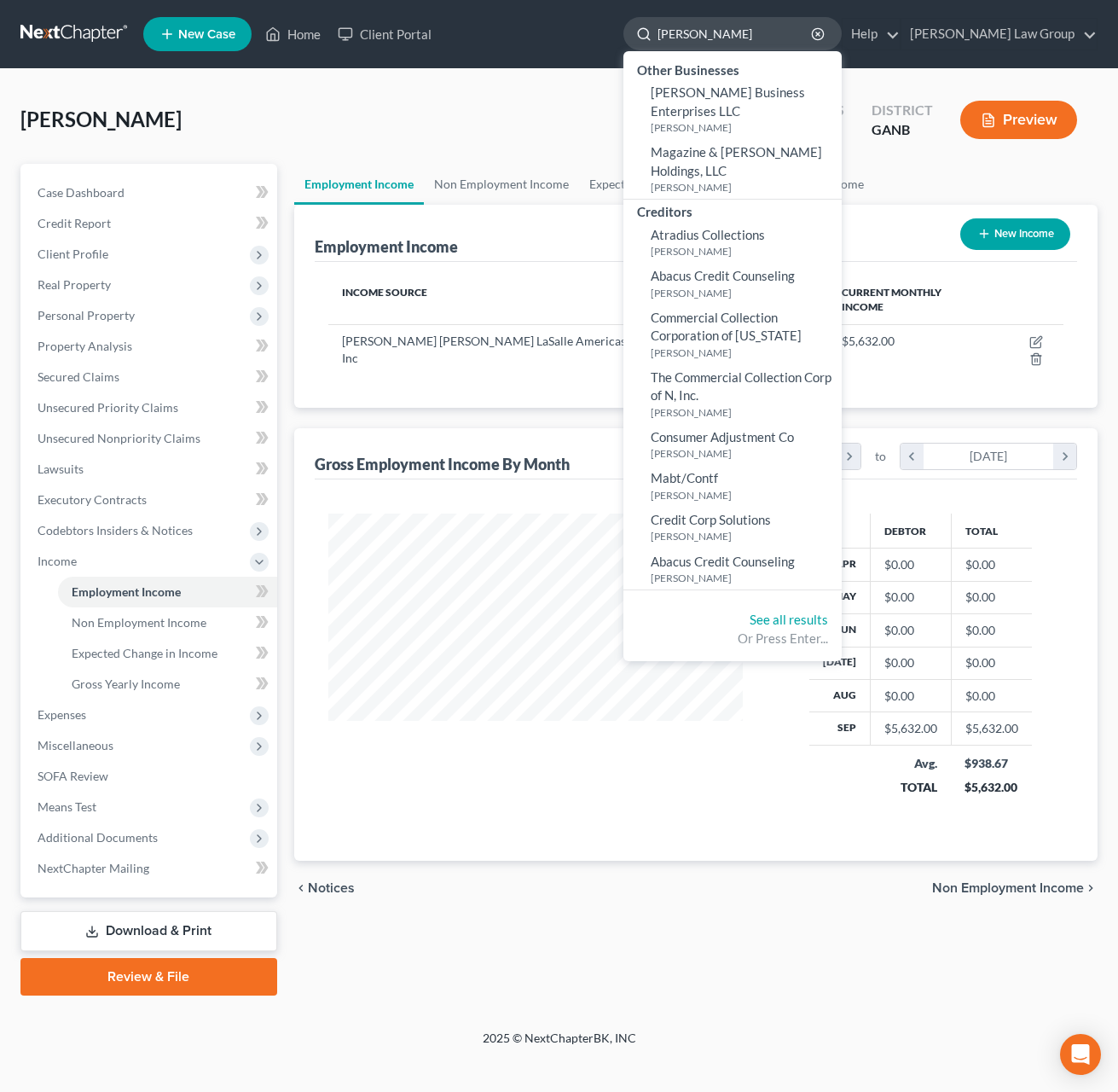
type input "[PERSON_NAME]"
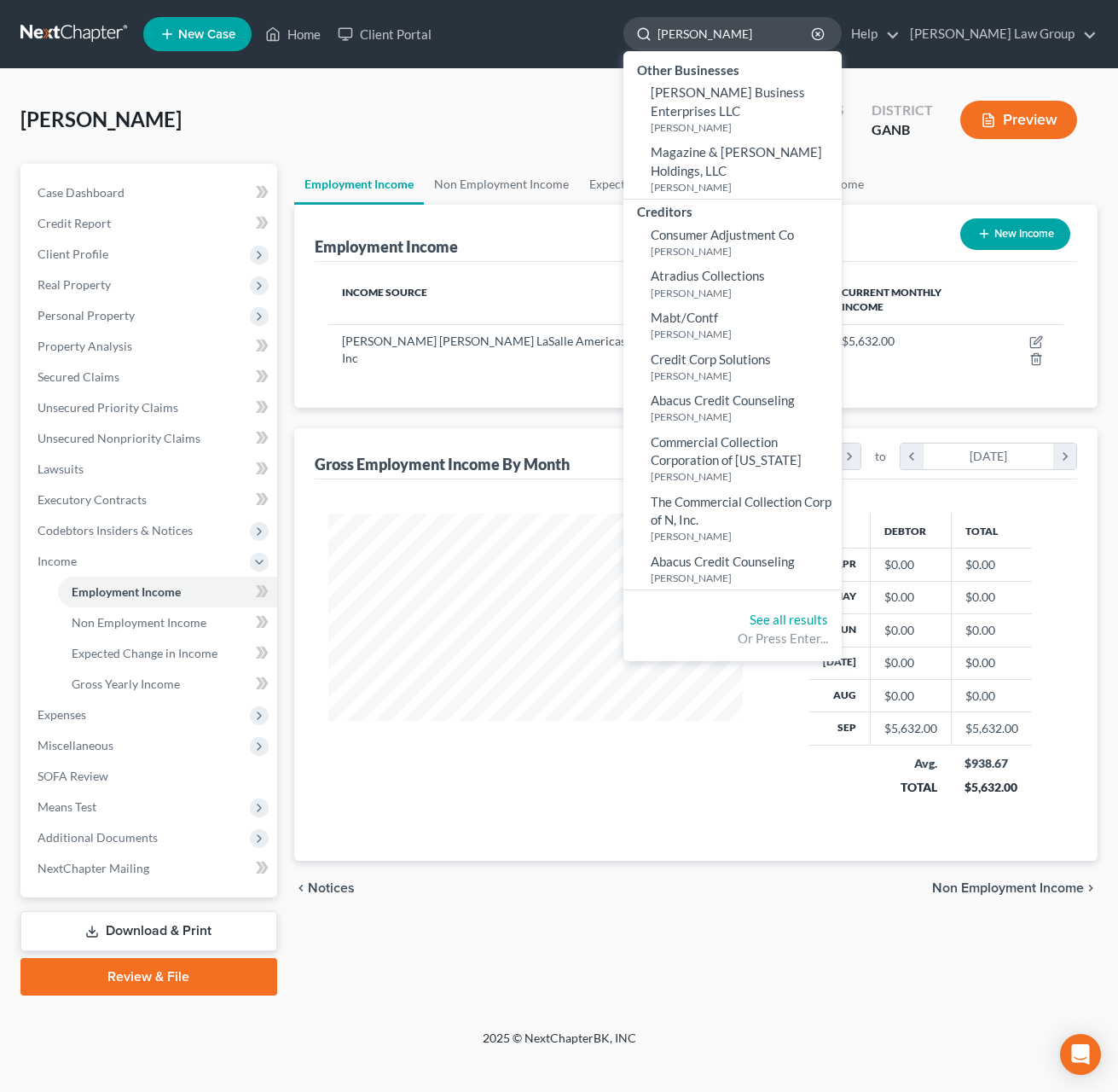
drag, startPoint x: 811, startPoint y: 35, endPoint x: 693, endPoint y: 30, distance: 118.1
click at [693, 30] on input "[PERSON_NAME]" at bounding box center [735, 33] width 156 height 31
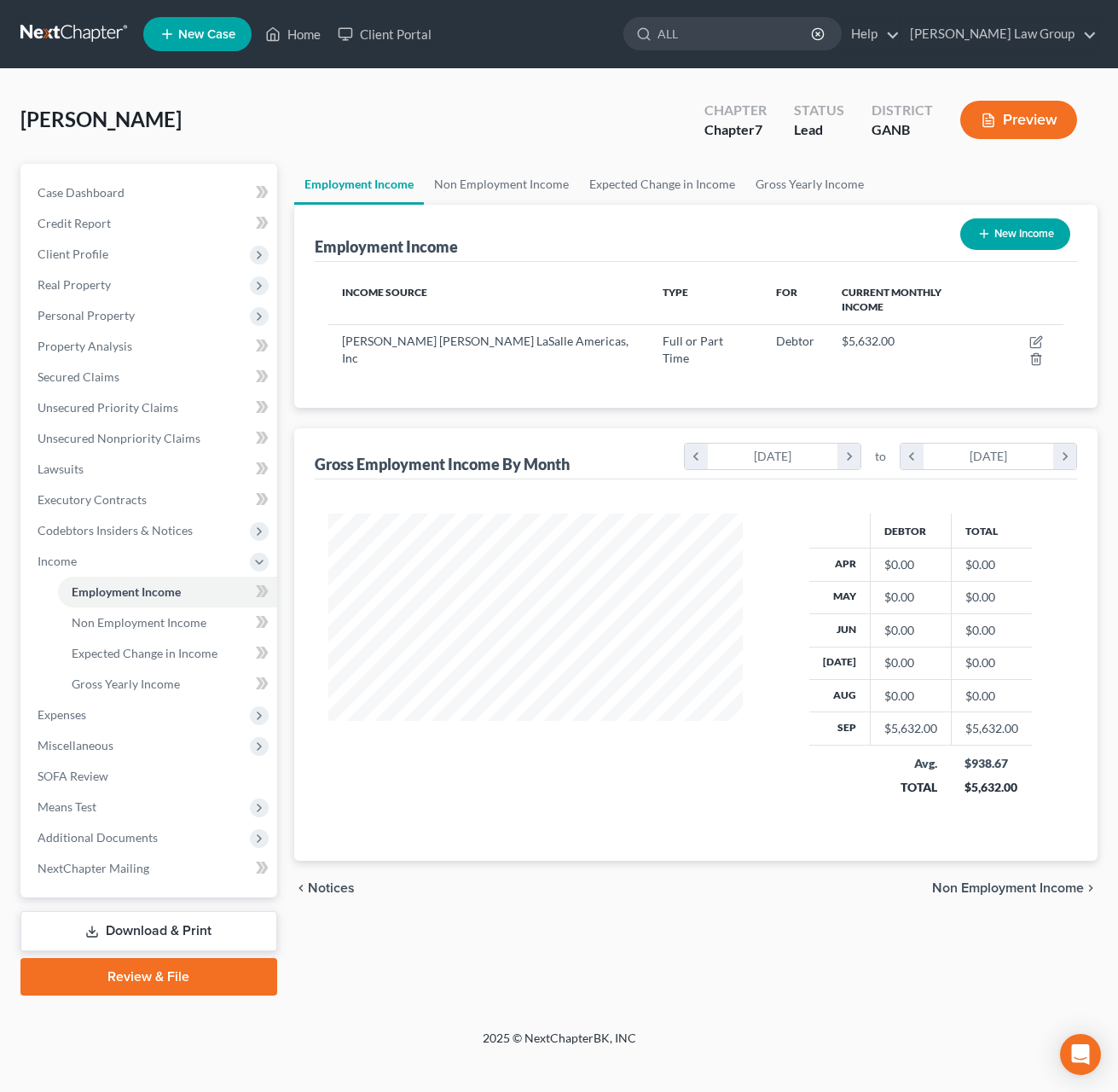
type input "ALLS"
